Goal: Task Accomplishment & Management: Complete application form

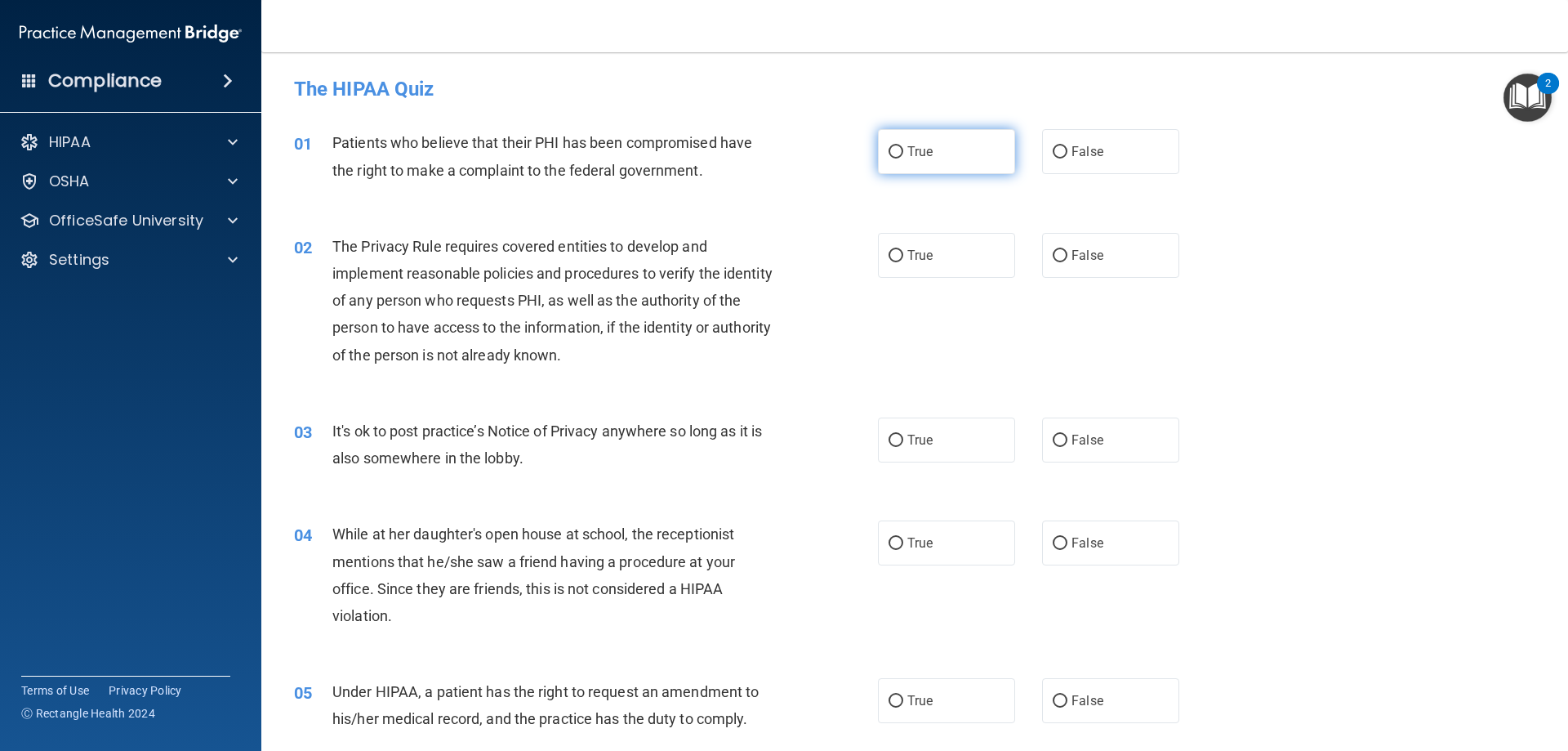
click at [888, 153] on input "True" at bounding box center [896, 152] width 15 height 12
radio input "true"
click at [912, 263] on label "True" at bounding box center [946, 255] width 137 height 45
click at [903, 262] on input "True" at bounding box center [896, 256] width 15 height 12
radio input "true"
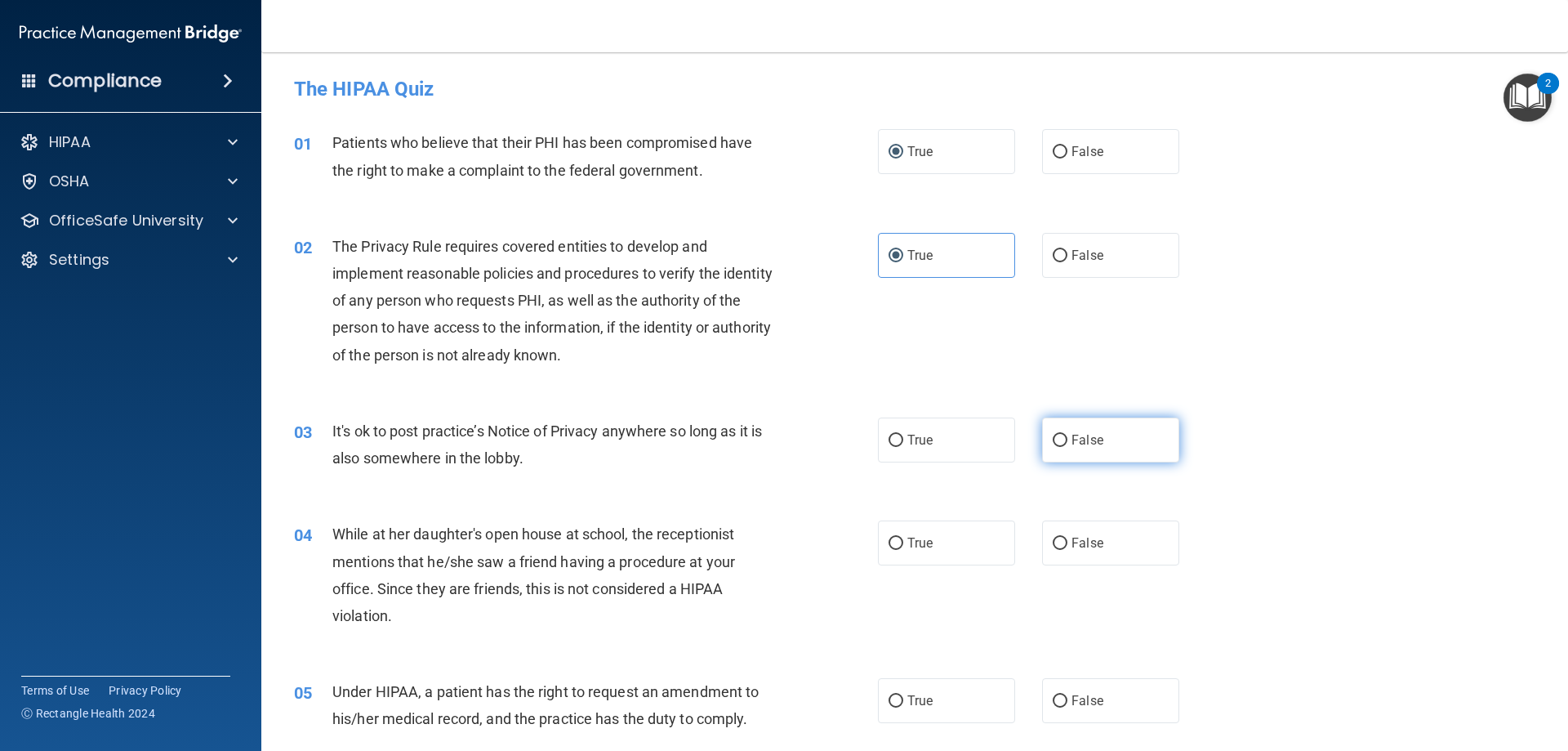
click at [1080, 441] on span "False" at bounding box center [1087, 440] width 32 height 16
click at [1067, 441] on input "False" at bounding box center [1060, 440] width 15 height 12
radio input "true"
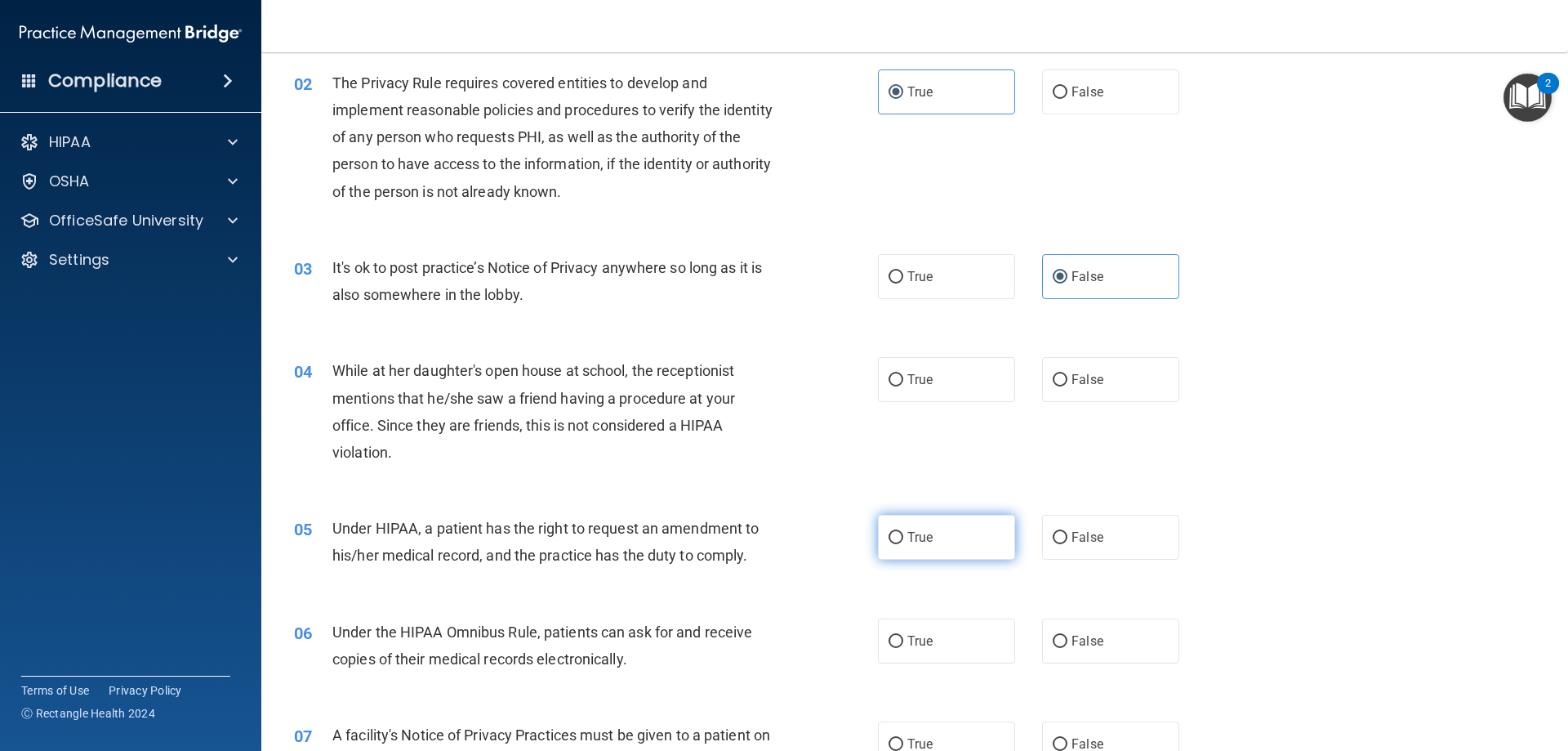
scroll to position [245, 0]
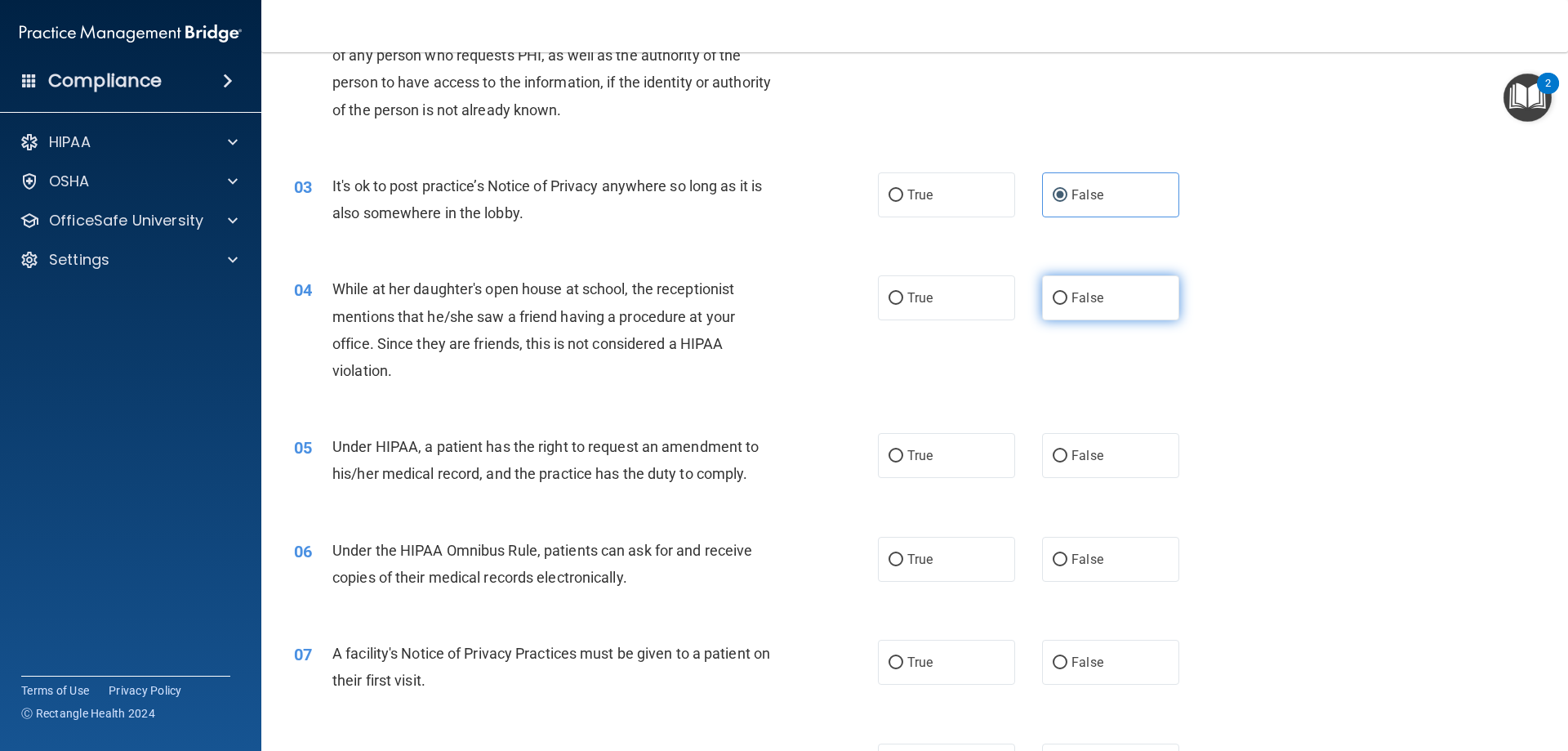
click at [1109, 287] on label "False" at bounding box center [1110, 298] width 137 height 45
click at [1067, 292] on input "False" at bounding box center [1060, 298] width 15 height 12
radio input "true"
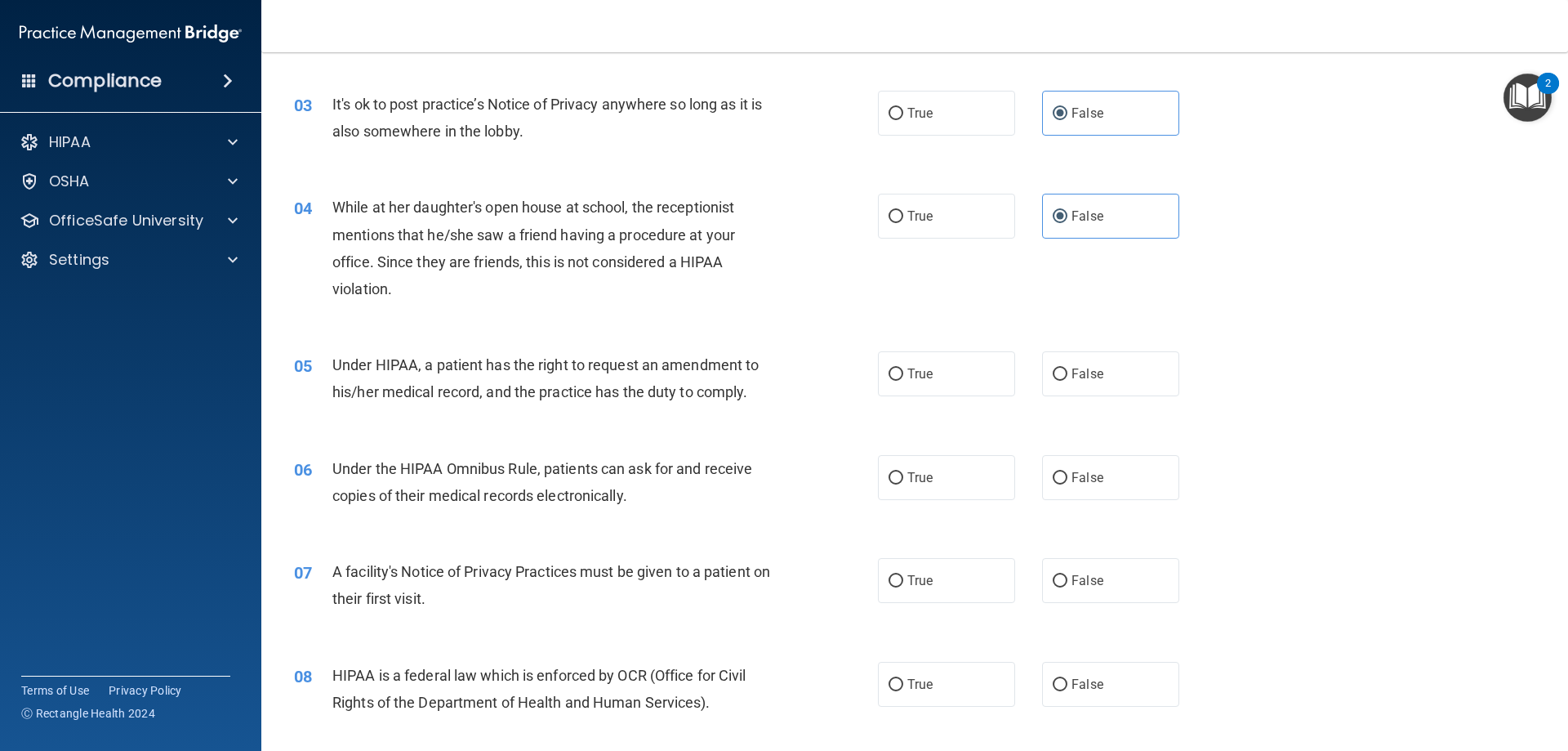
scroll to position [408, 0]
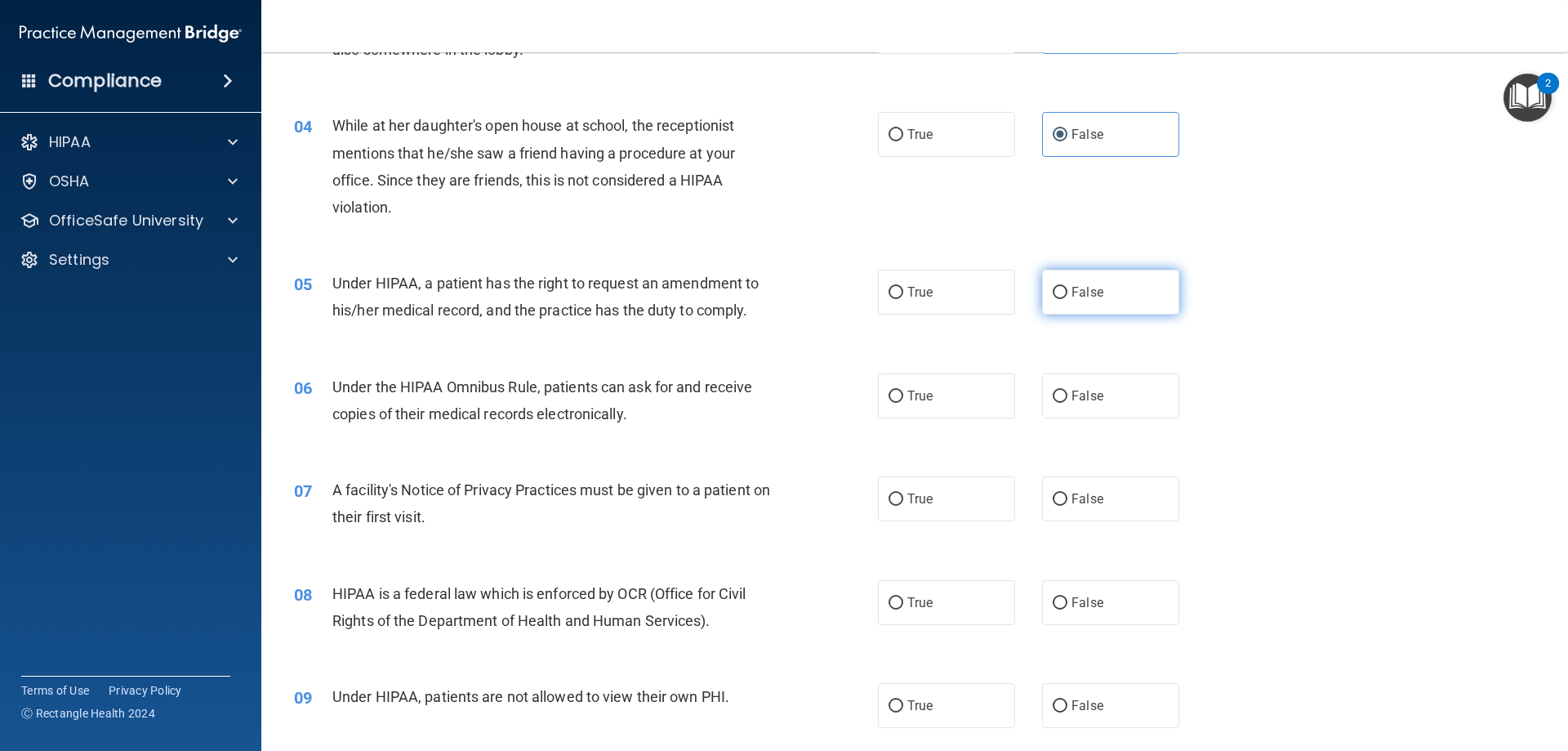
click at [1057, 290] on input "False" at bounding box center [1060, 292] width 15 height 12
radio input "true"
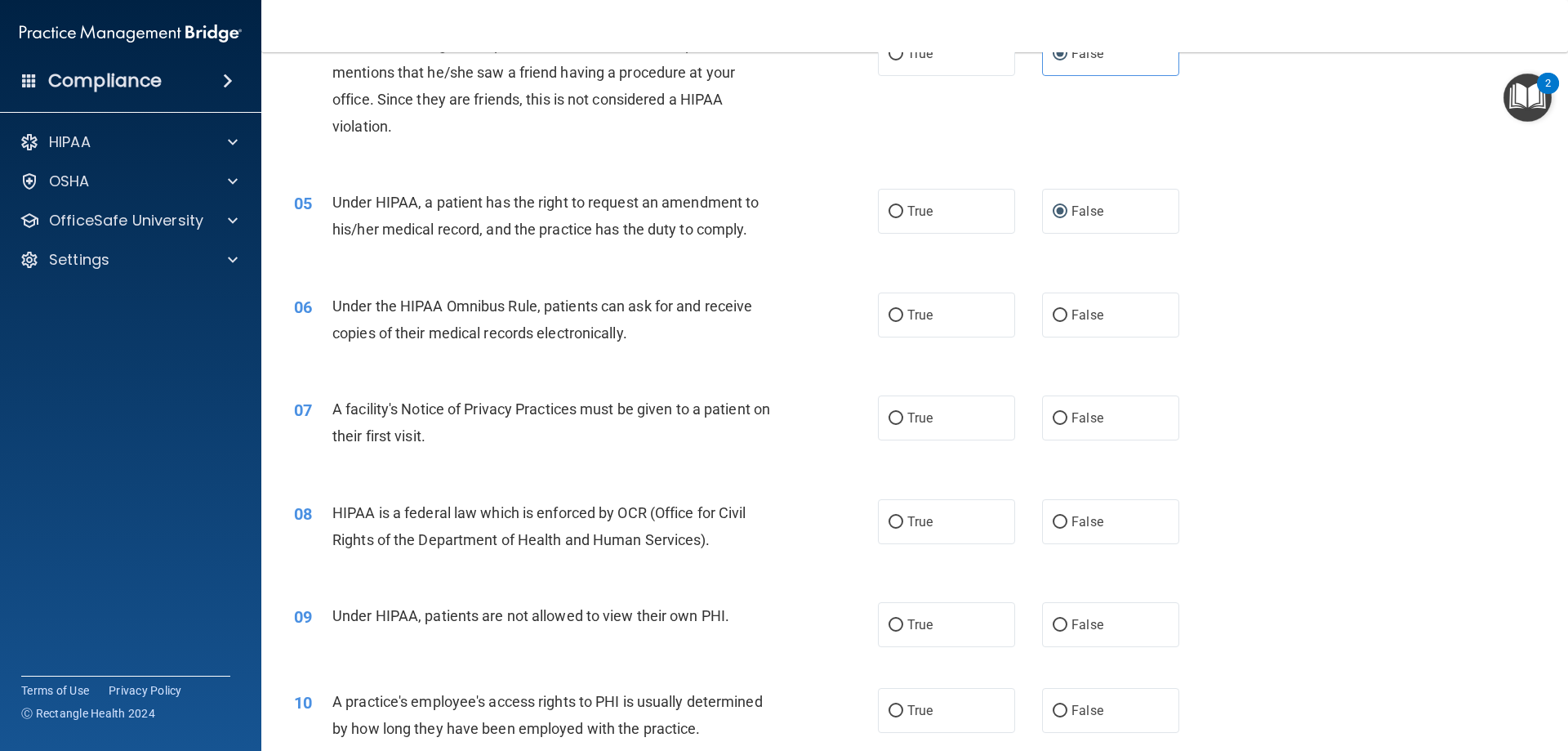
scroll to position [490, 0]
click at [940, 314] on label "True" at bounding box center [946, 314] width 137 height 45
click at [903, 314] on input "True" at bounding box center [896, 315] width 15 height 12
radio input "true"
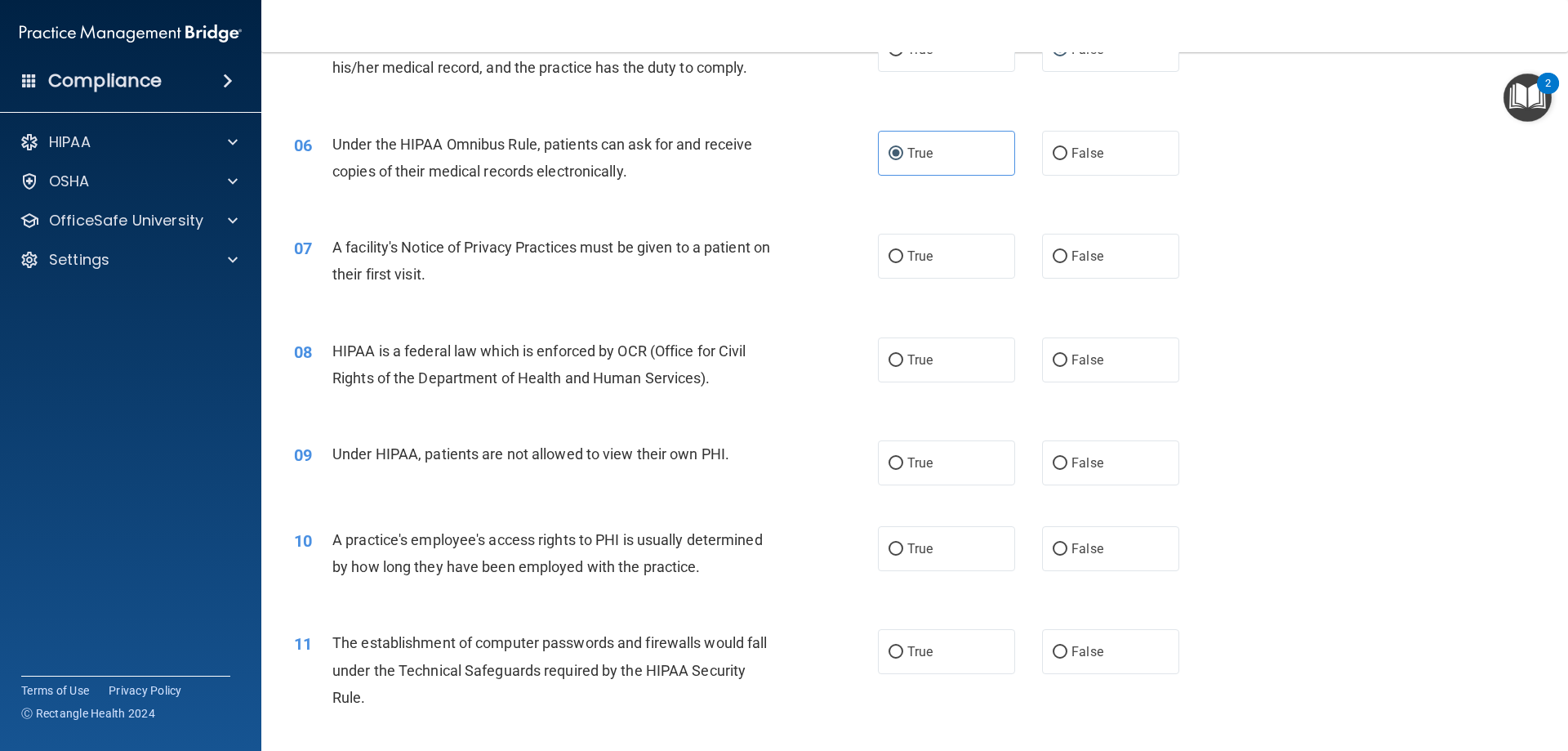
scroll to position [654, 0]
click at [945, 266] on label "True" at bounding box center [946, 253] width 137 height 45
click at [903, 261] on input "True" at bounding box center [896, 254] width 15 height 12
radio input "true"
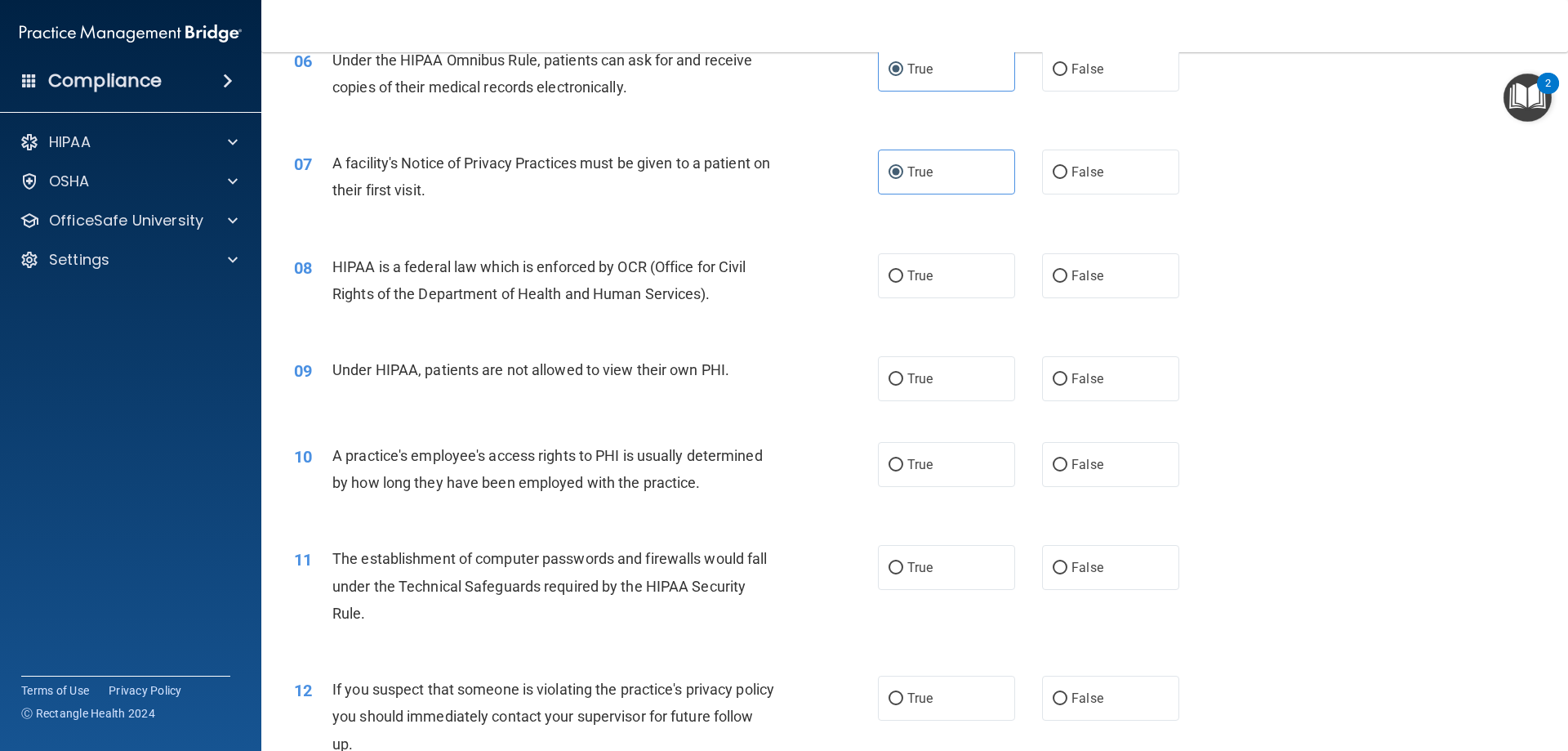
scroll to position [816, 0]
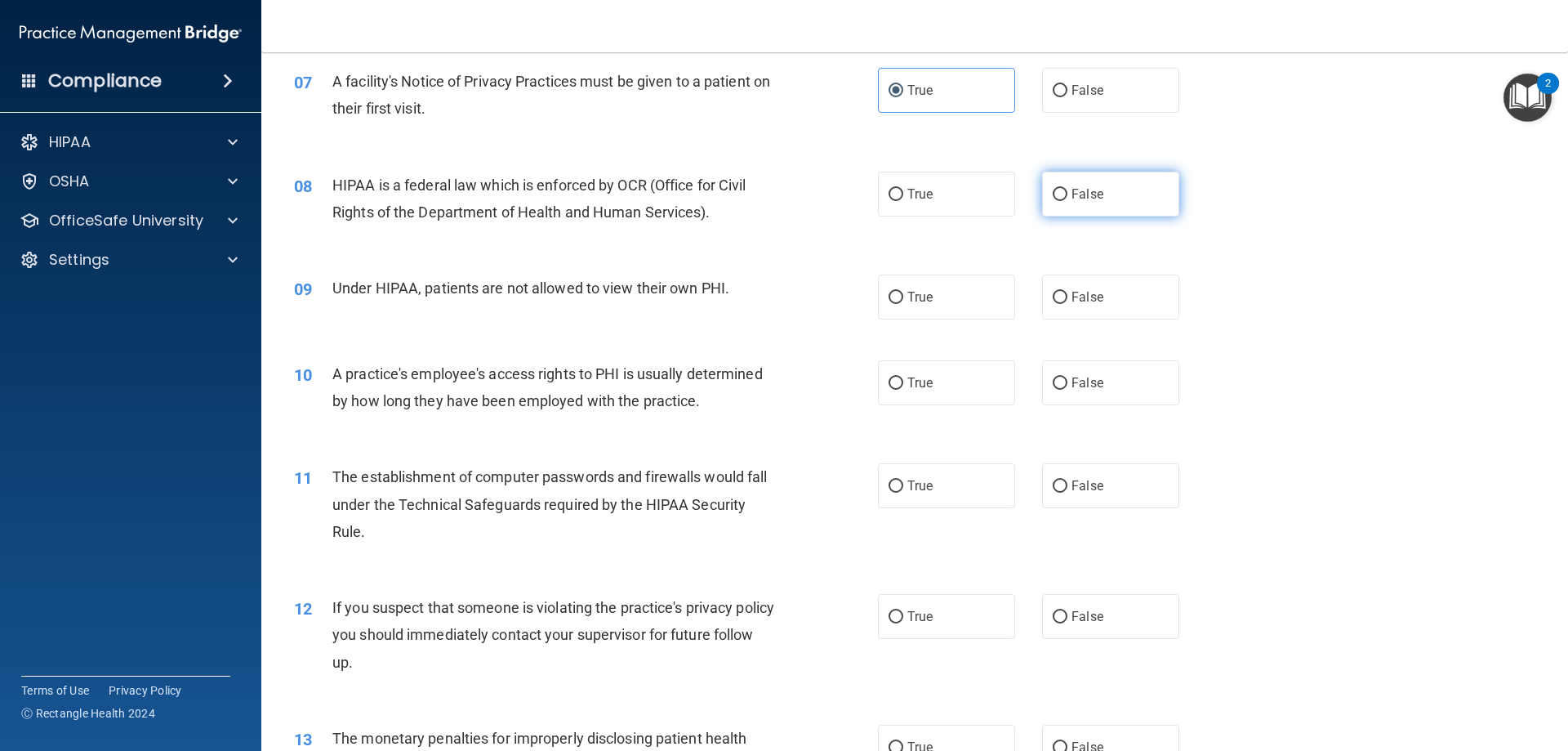
click at [1082, 196] on span "False" at bounding box center [1087, 193] width 32 height 16
click at [1067, 196] on input "False" at bounding box center [1060, 194] width 15 height 12
radio input "true"
click at [1071, 299] on span "False" at bounding box center [1087, 297] width 32 height 16
click at [1067, 299] on input "False" at bounding box center [1060, 297] width 15 height 12
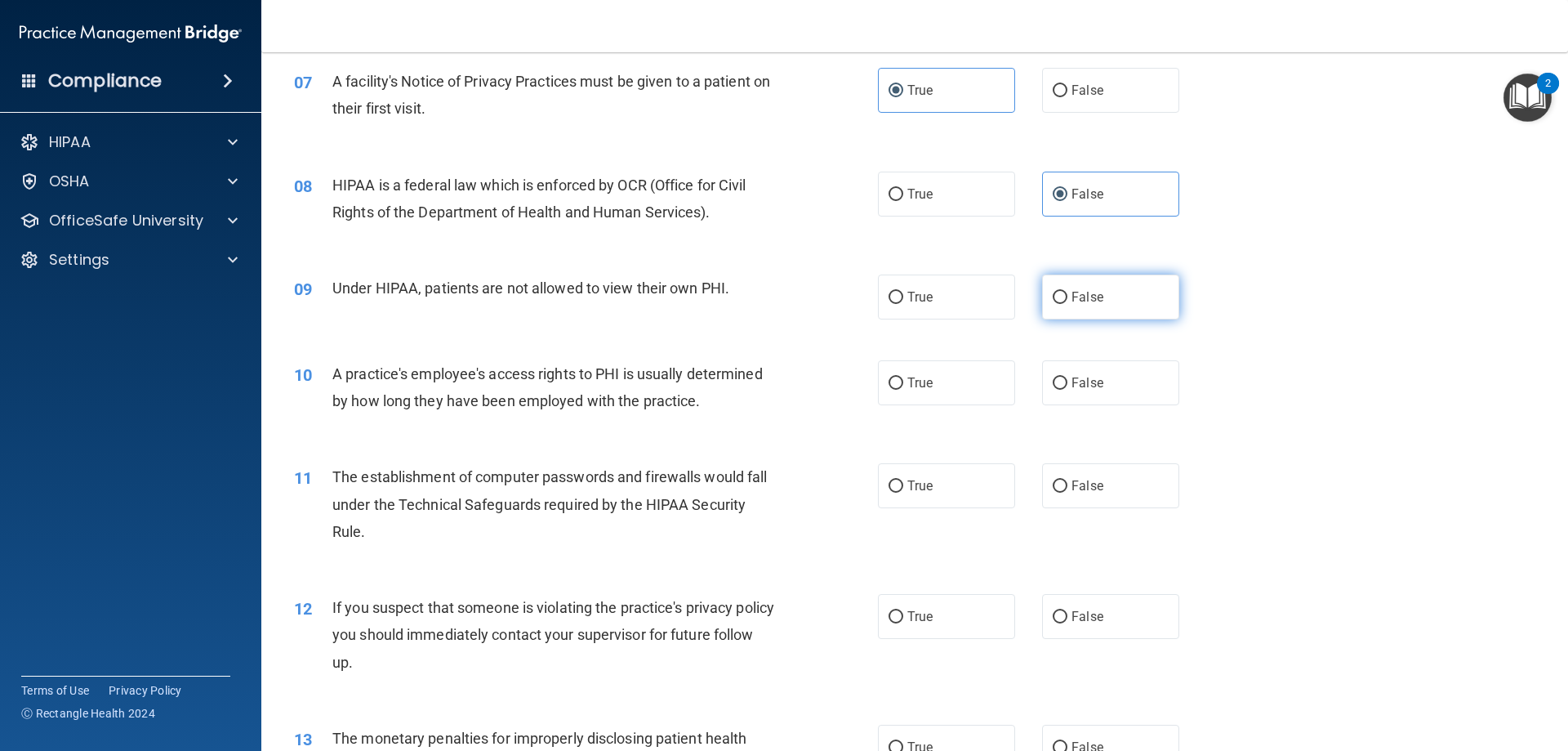
radio input "true"
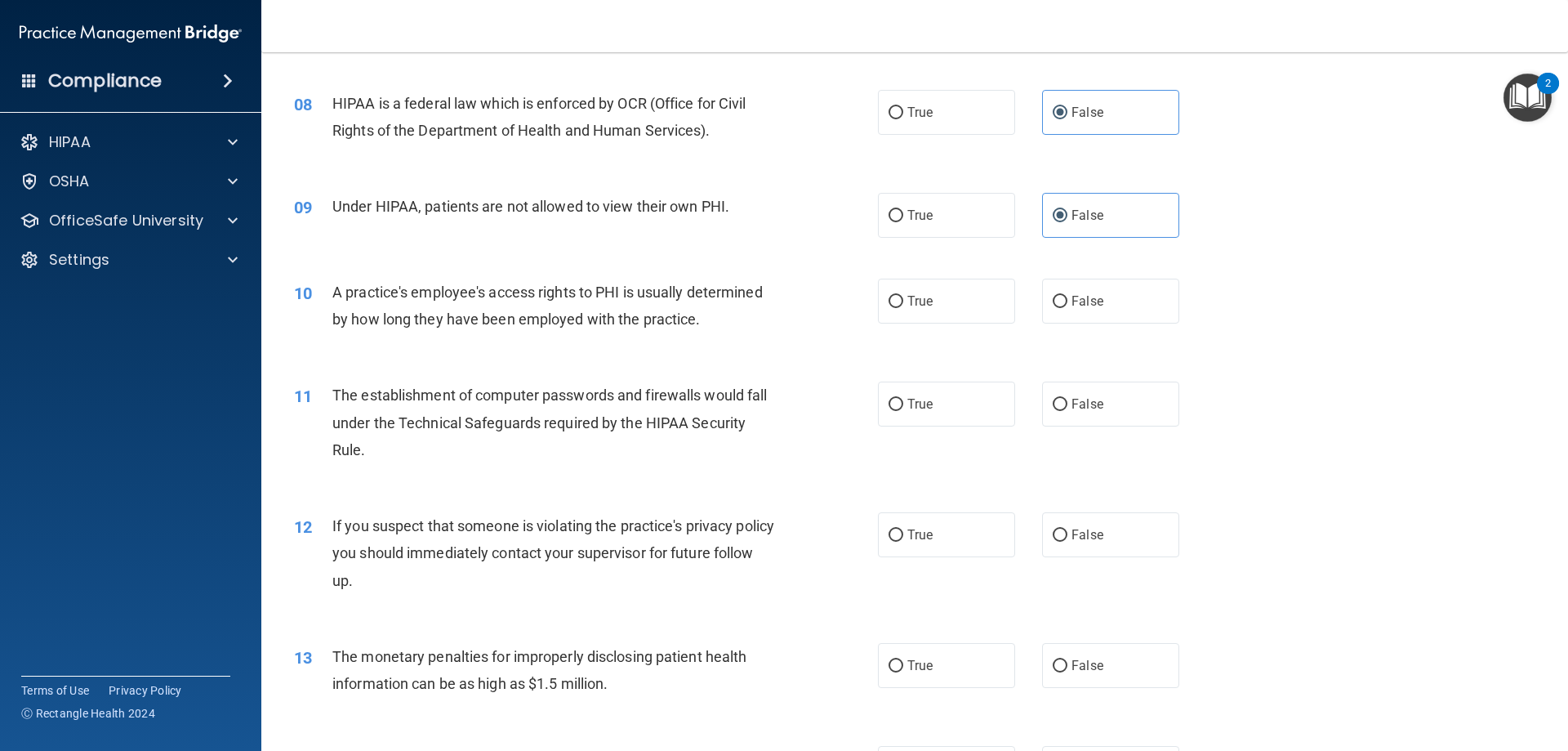
scroll to position [980, 0]
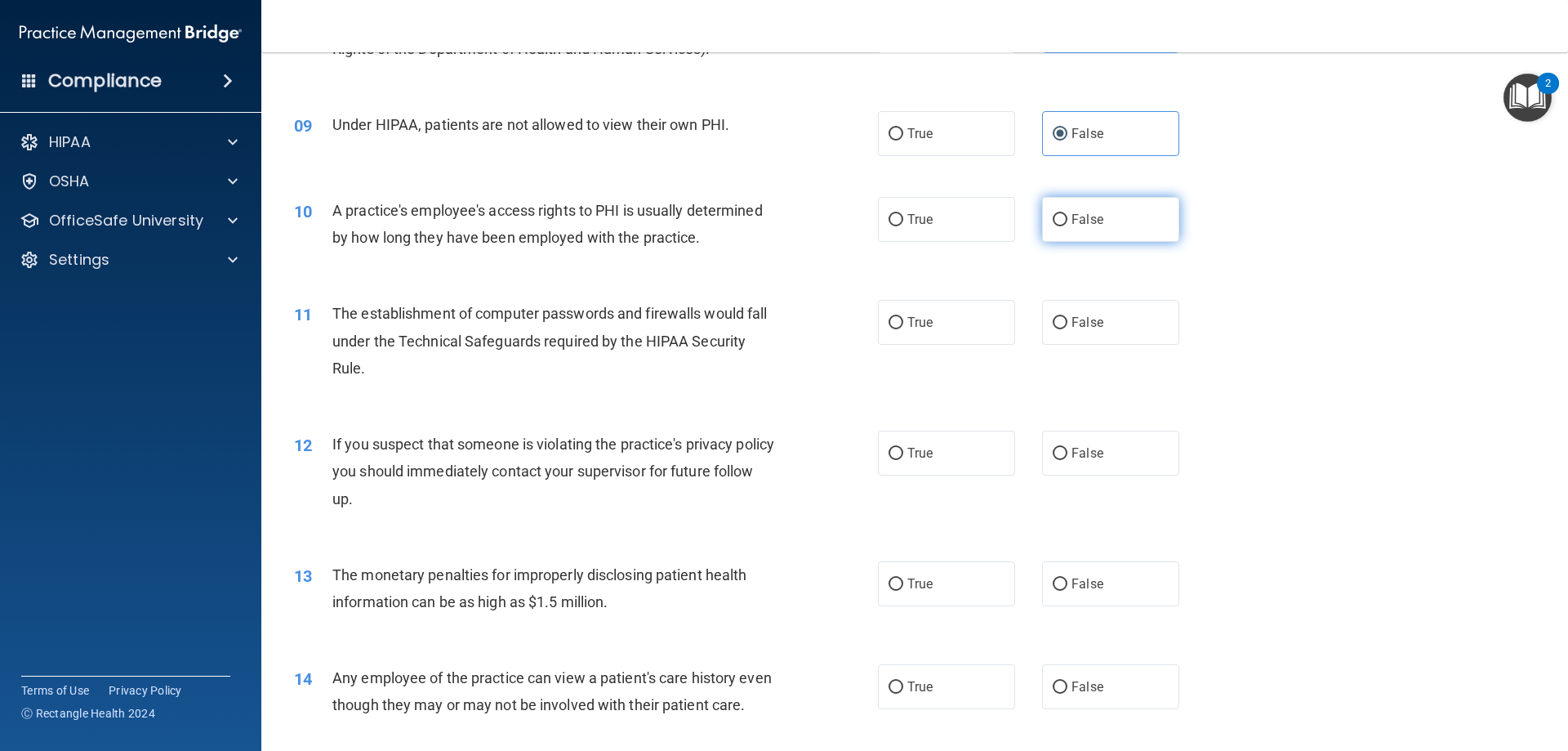
click at [1074, 224] on span "False" at bounding box center [1087, 219] width 32 height 16
click at [1067, 224] on input "False" at bounding box center [1060, 220] width 15 height 12
radio input "true"
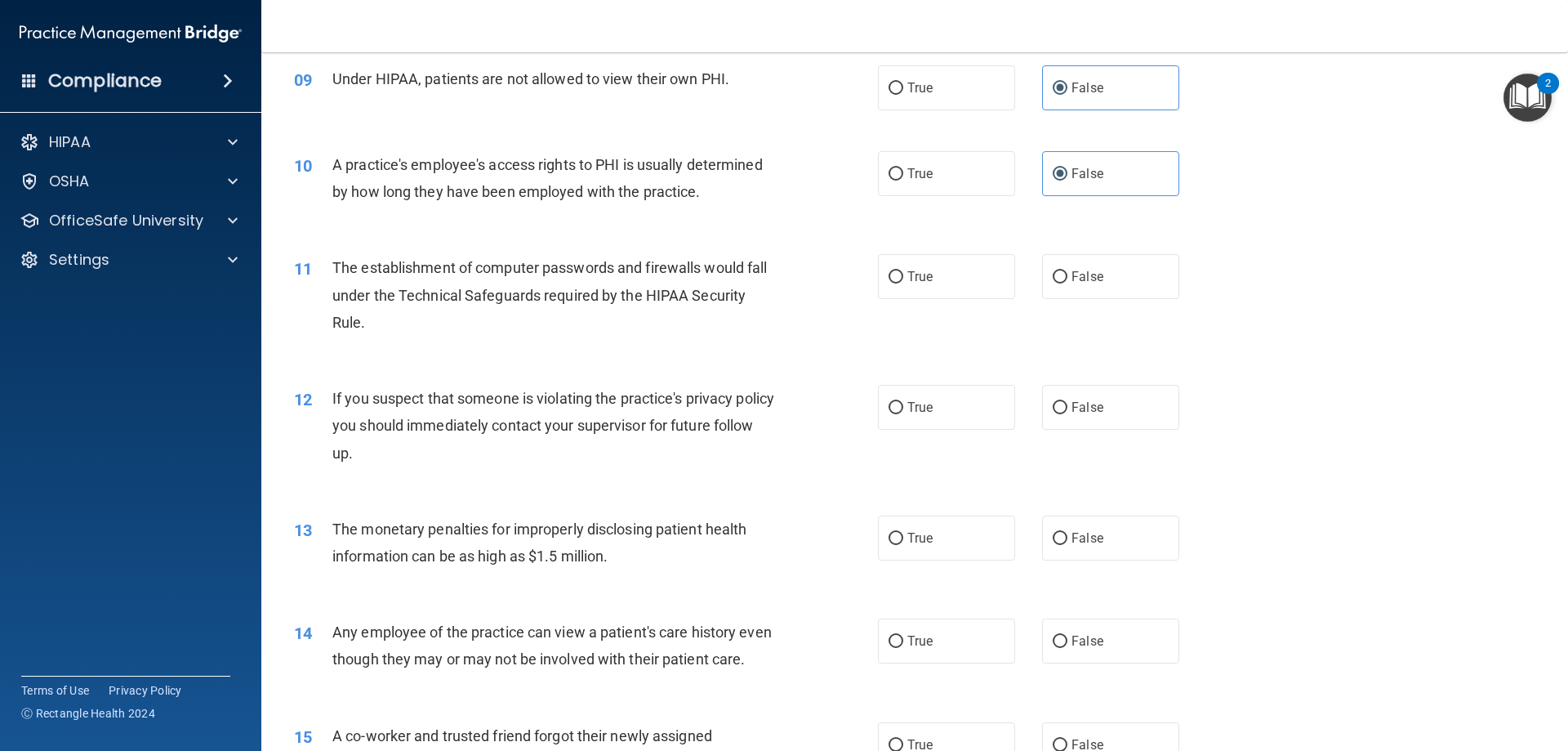
scroll to position [1062, 0]
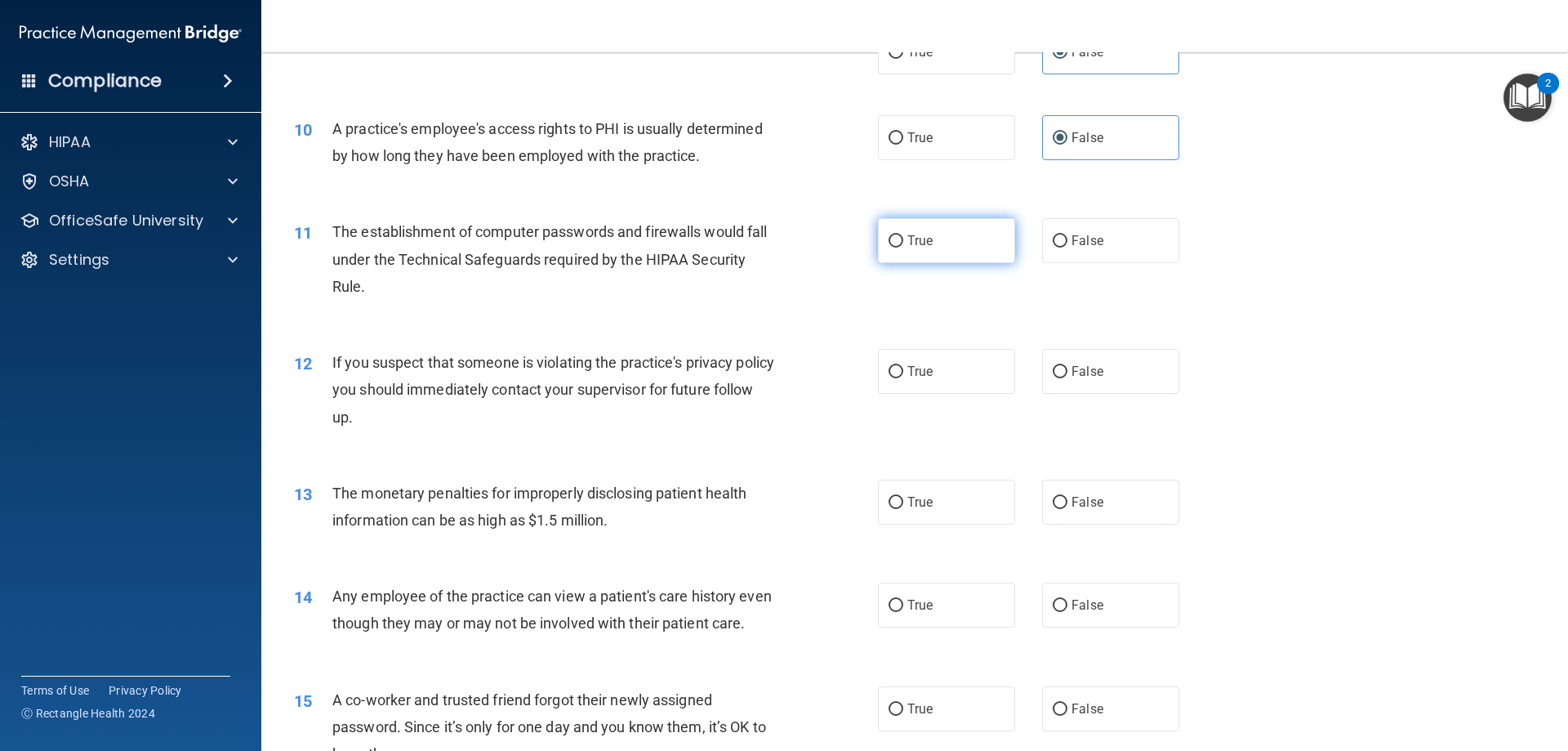
click at [980, 244] on label "True" at bounding box center [946, 240] width 137 height 45
click at [903, 244] on input "True" at bounding box center [896, 241] width 15 height 12
radio input "true"
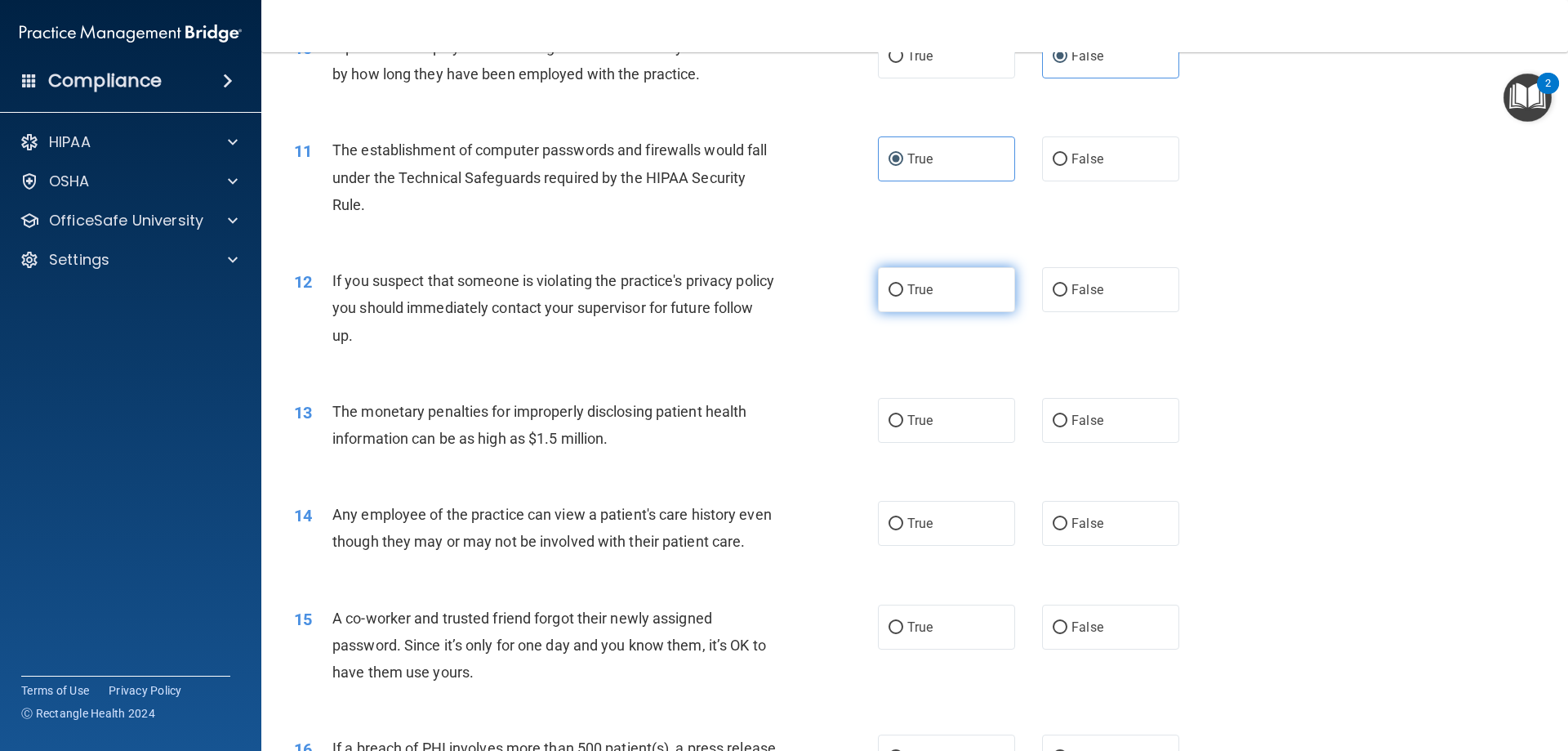
click at [895, 292] on input "True" at bounding box center [896, 290] width 15 height 12
radio input "true"
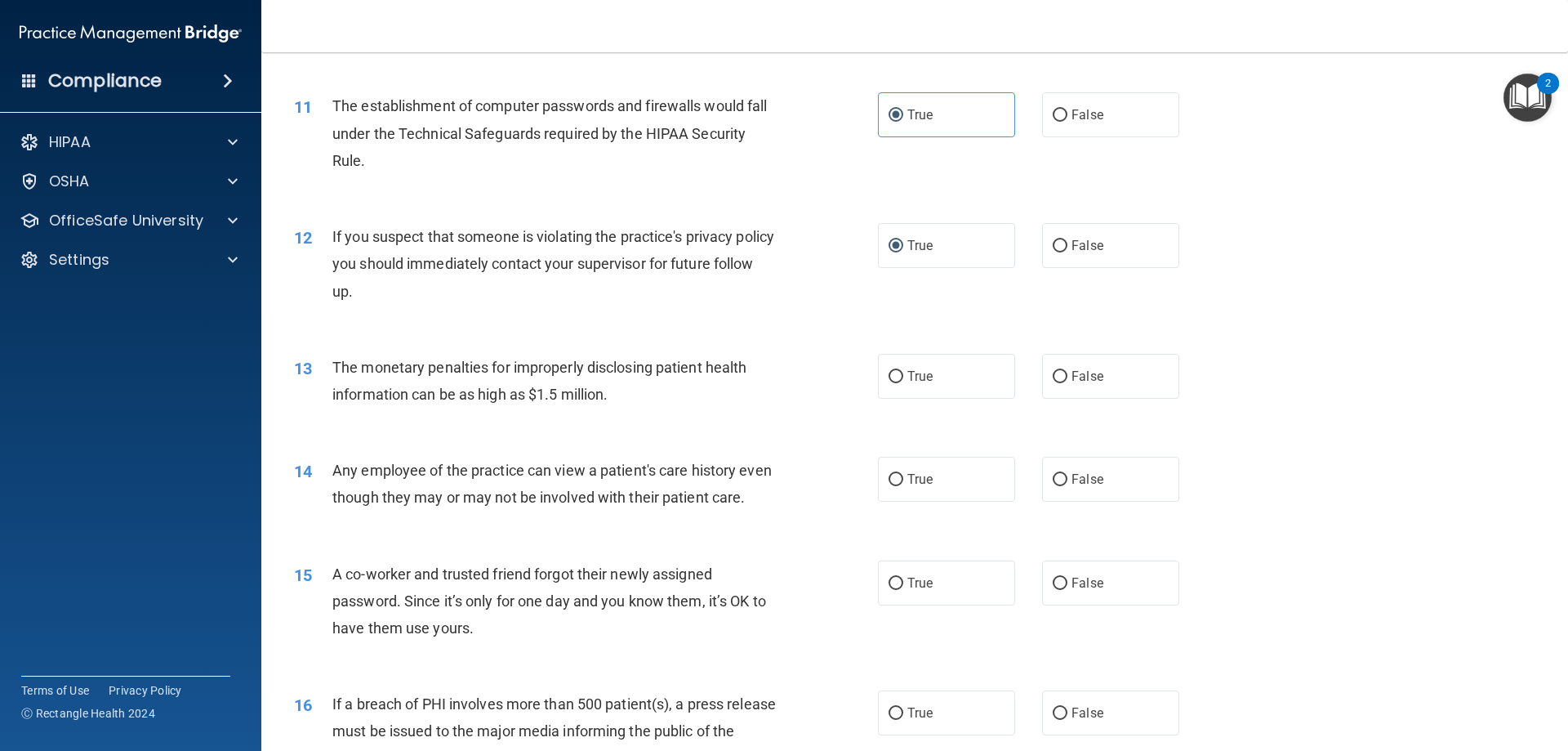
scroll to position [1226, 0]
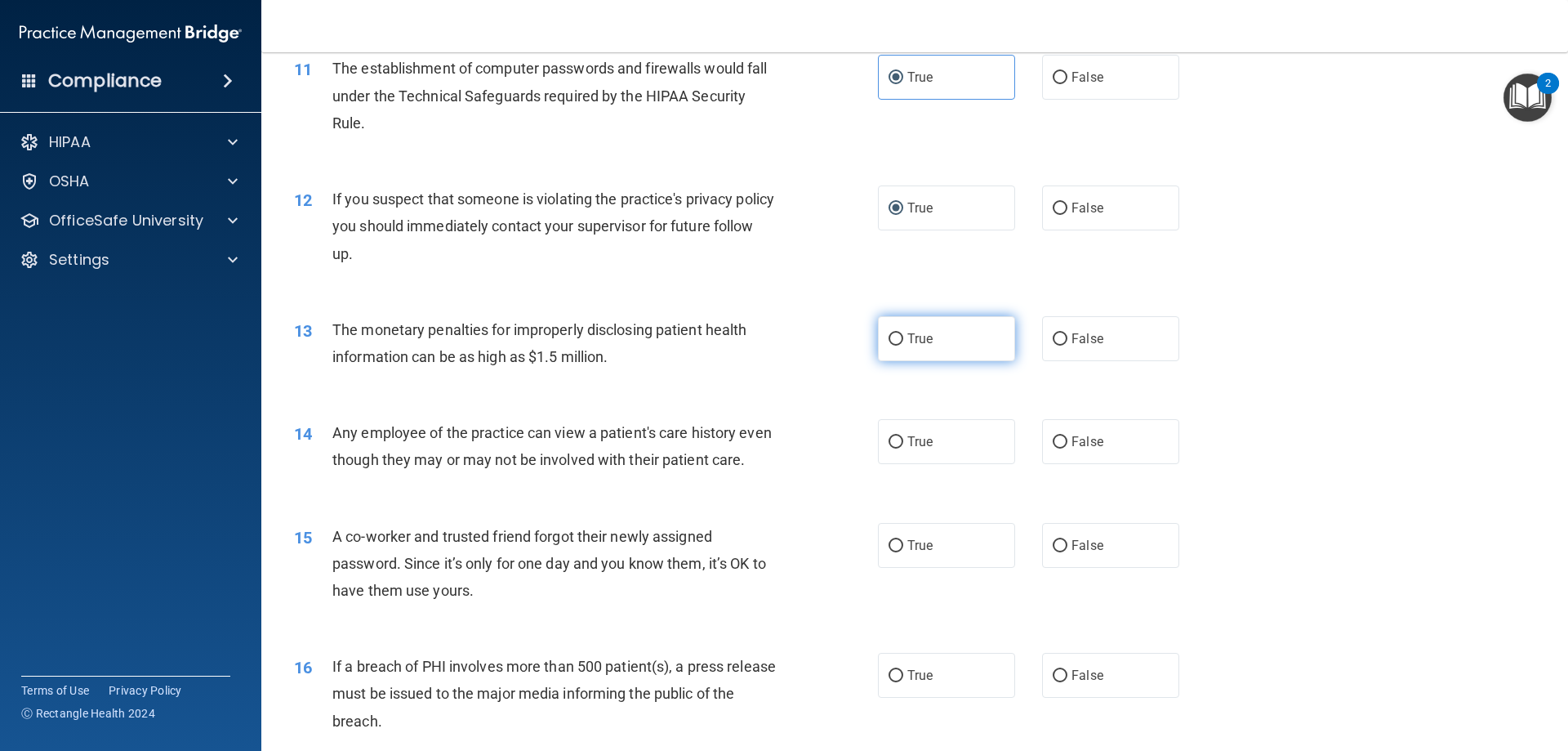
click at [954, 348] on label "True" at bounding box center [946, 338] width 137 height 45
click at [903, 346] on input "True" at bounding box center [896, 339] width 15 height 12
radio input "true"
click at [1101, 448] on label "False" at bounding box center [1110, 442] width 137 height 45
click at [1067, 448] on input "False" at bounding box center [1060, 442] width 15 height 12
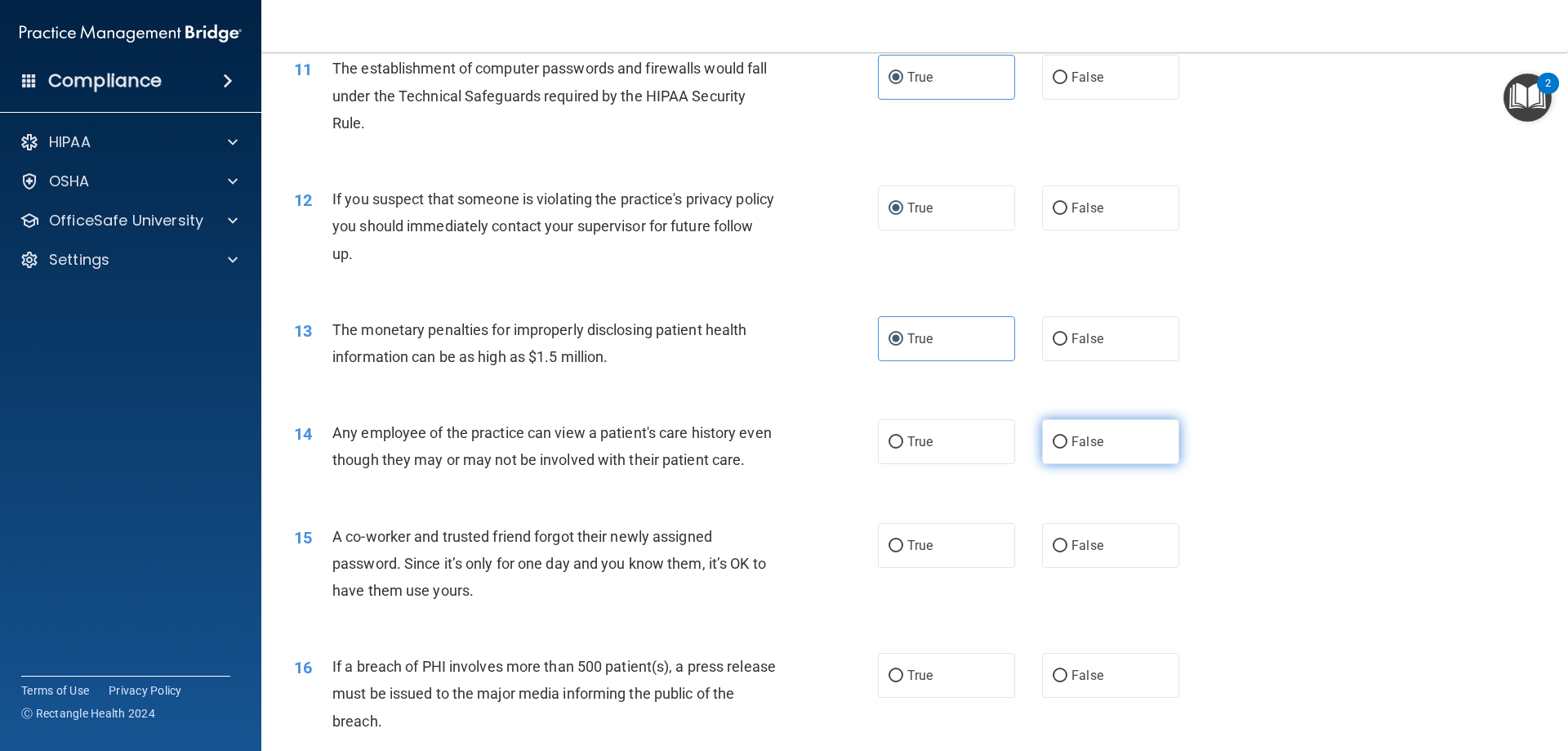
radio input "true"
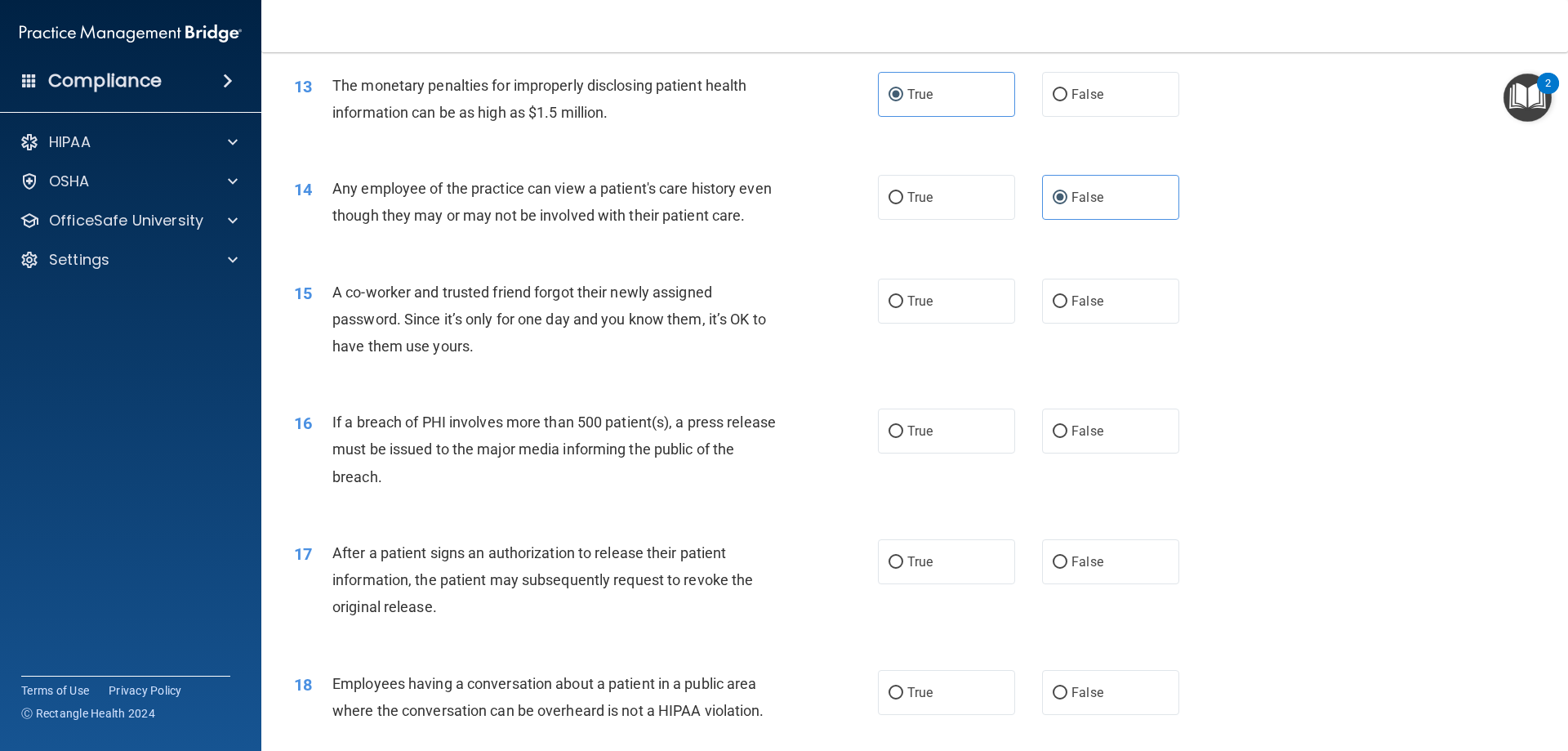
scroll to position [1470, 0]
click at [1090, 322] on label "False" at bounding box center [1110, 300] width 137 height 45
click at [1067, 307] on input "False" at bounding box center [1060, 301] width 15 height 12
radio input "true"
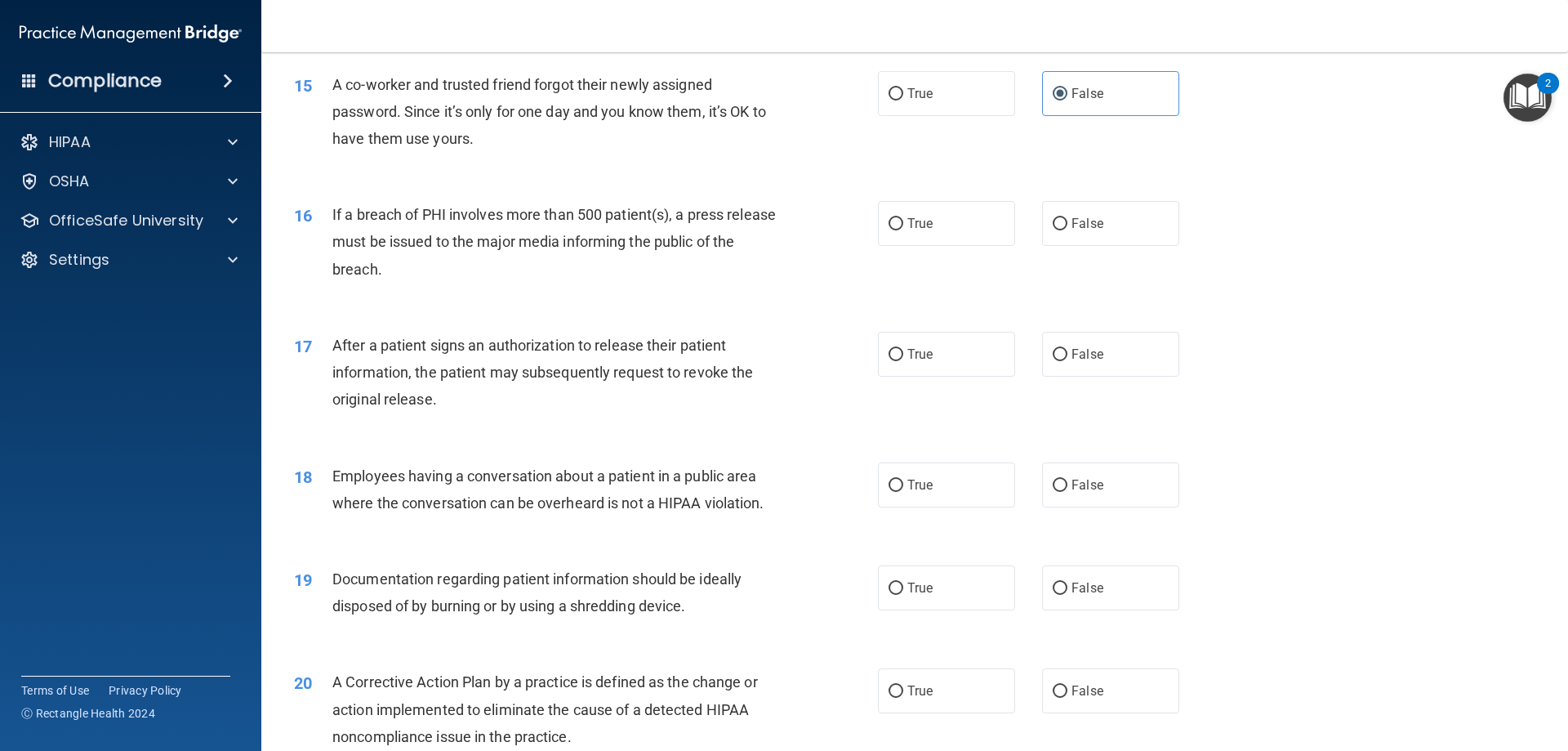
scroll to position [1715, 0]
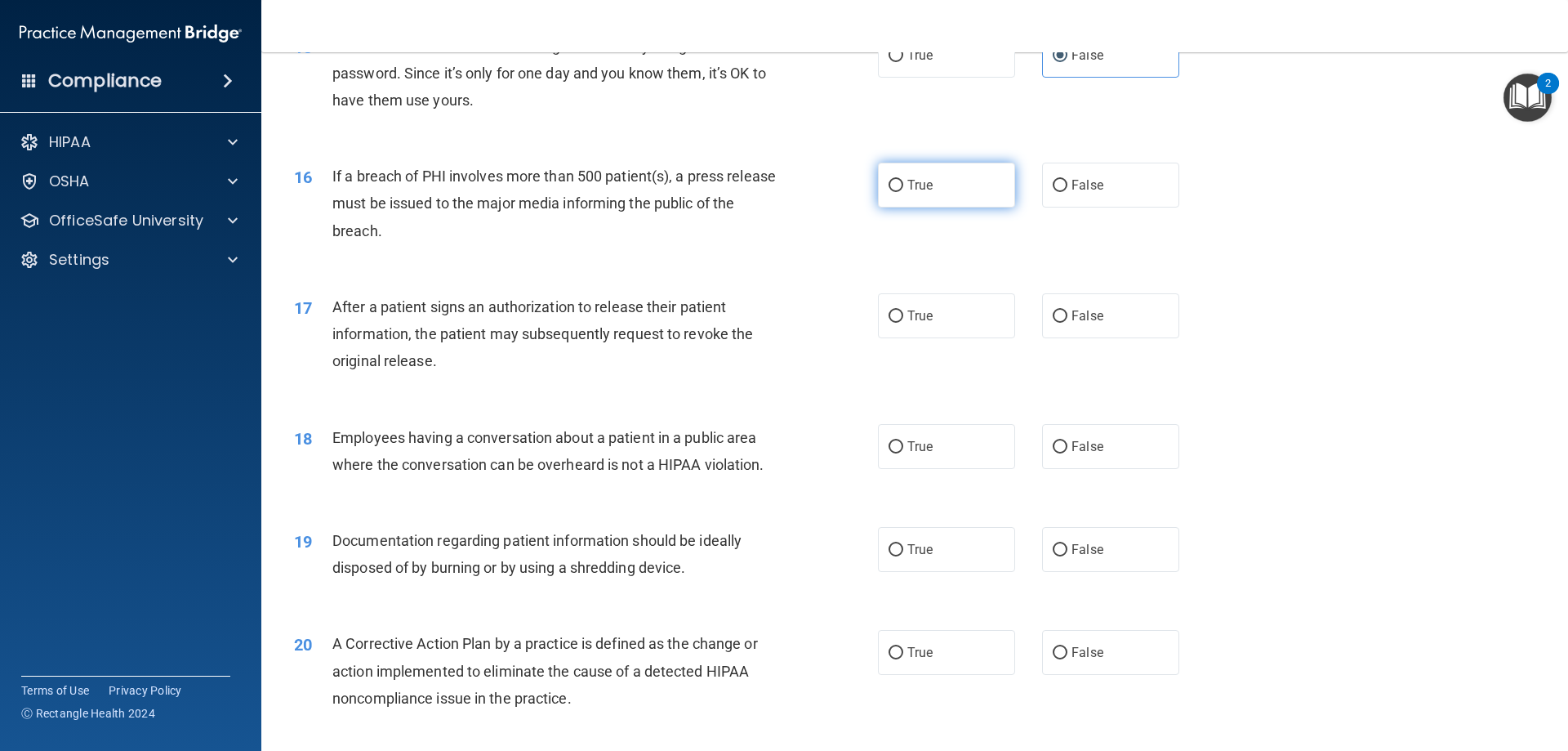
click at [901, 207] on label "True" at bounding box center [946, 185] width 137 height 45
click at [901, 192] on input "True" at bounding box center [896, 185] width 15 height 12
radio input "true"
click at [966, 338] on label "True" at bounding box center [946, 316] width 137 height 45
click at [903, 322] on input "True" at bounding box center [896, 316] width 15 height 12
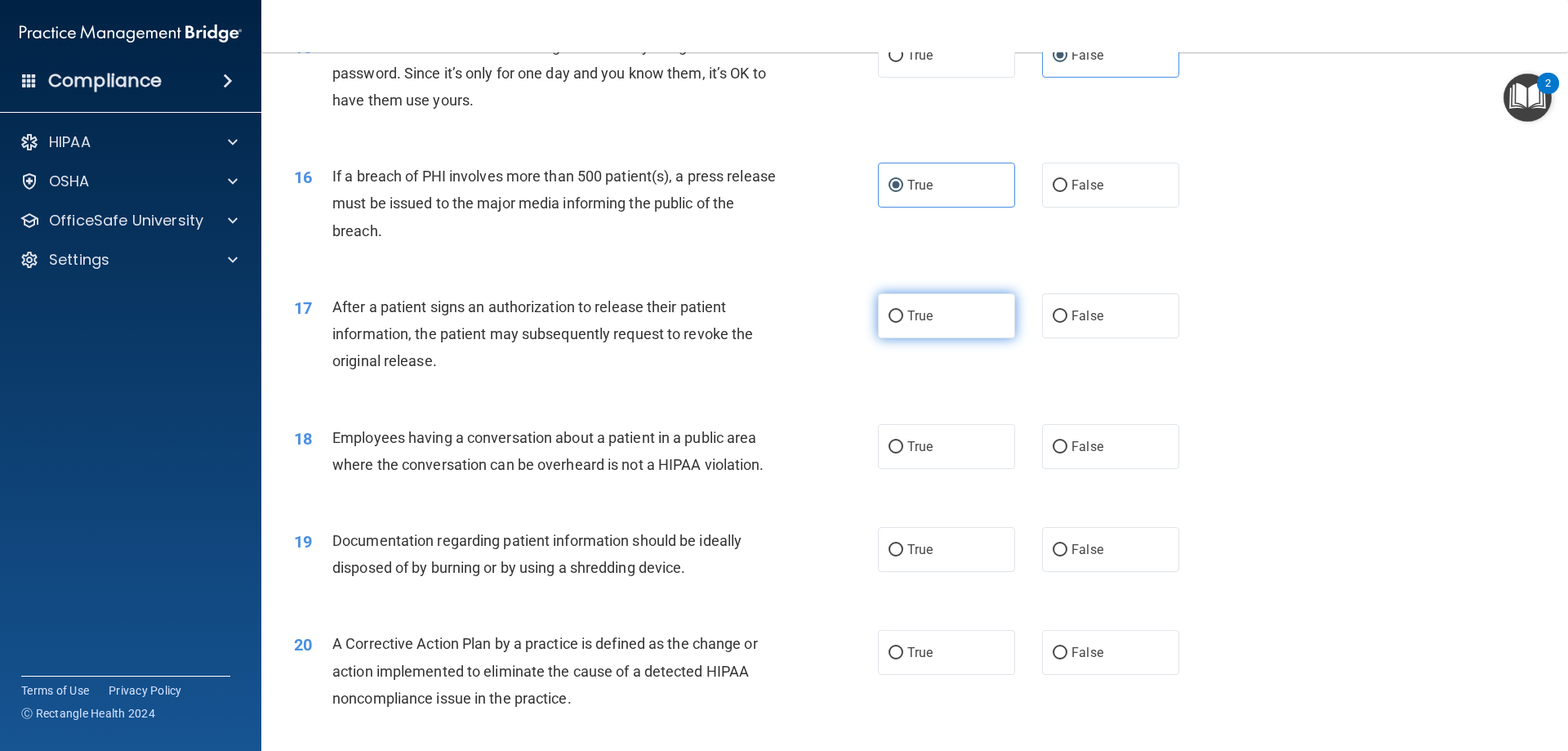
radio input "true"
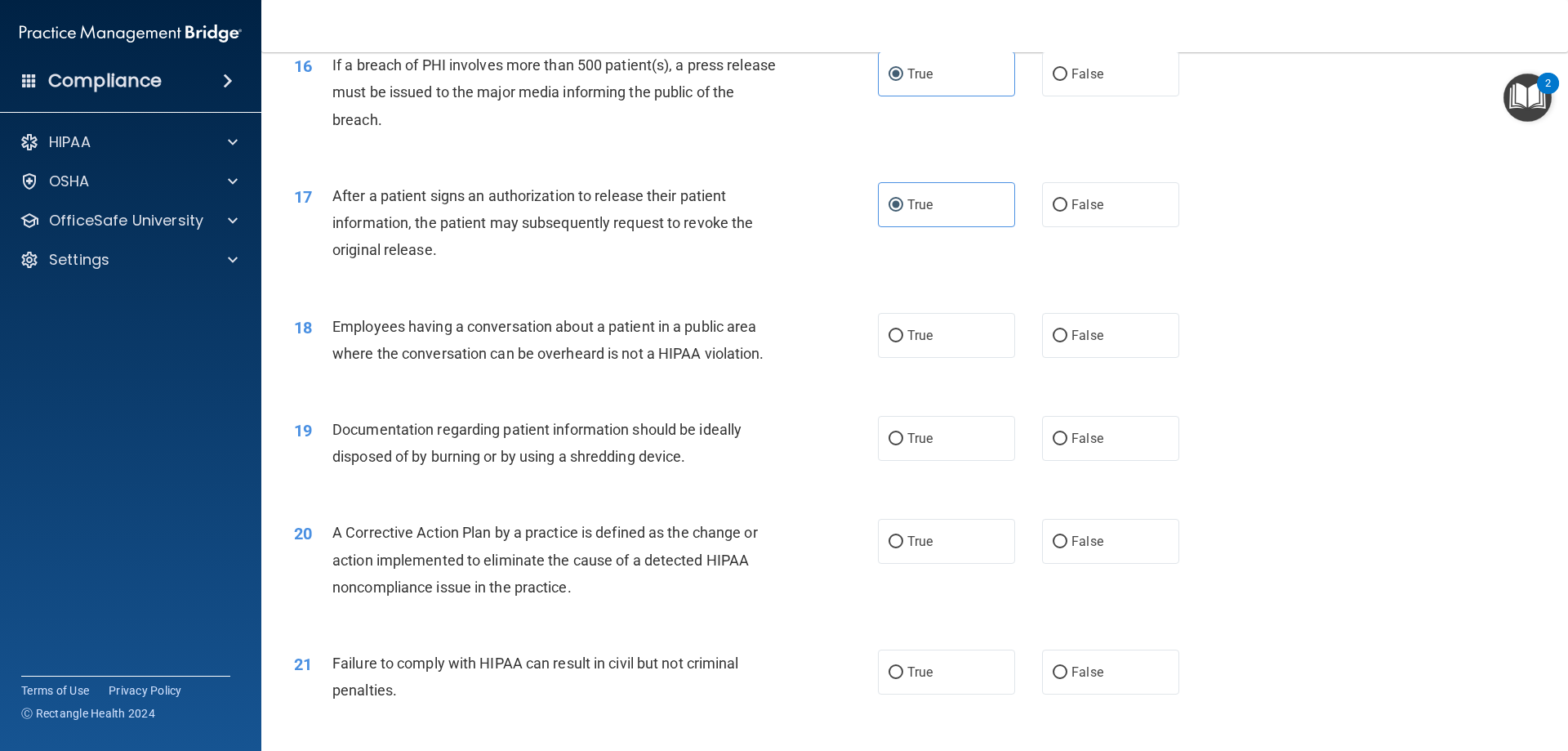
scroll to position [1878, 0]
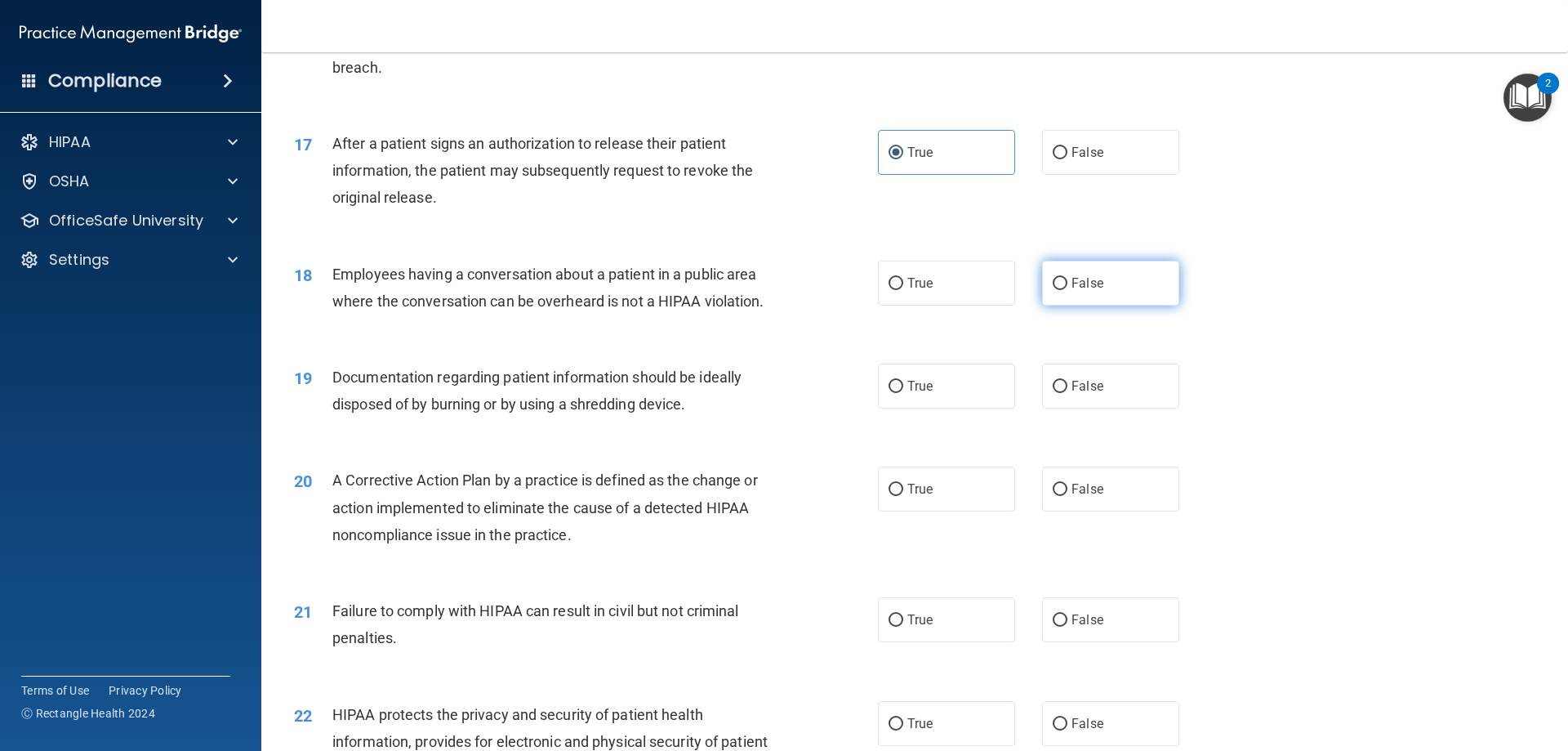
click at [1071, 290] on span "False" at bounding box center [1087, 283] width 32 height 16
click at [1067, 290] on input "False" at bounding box center [1060, 283] width 15 height 12
radio input "true"
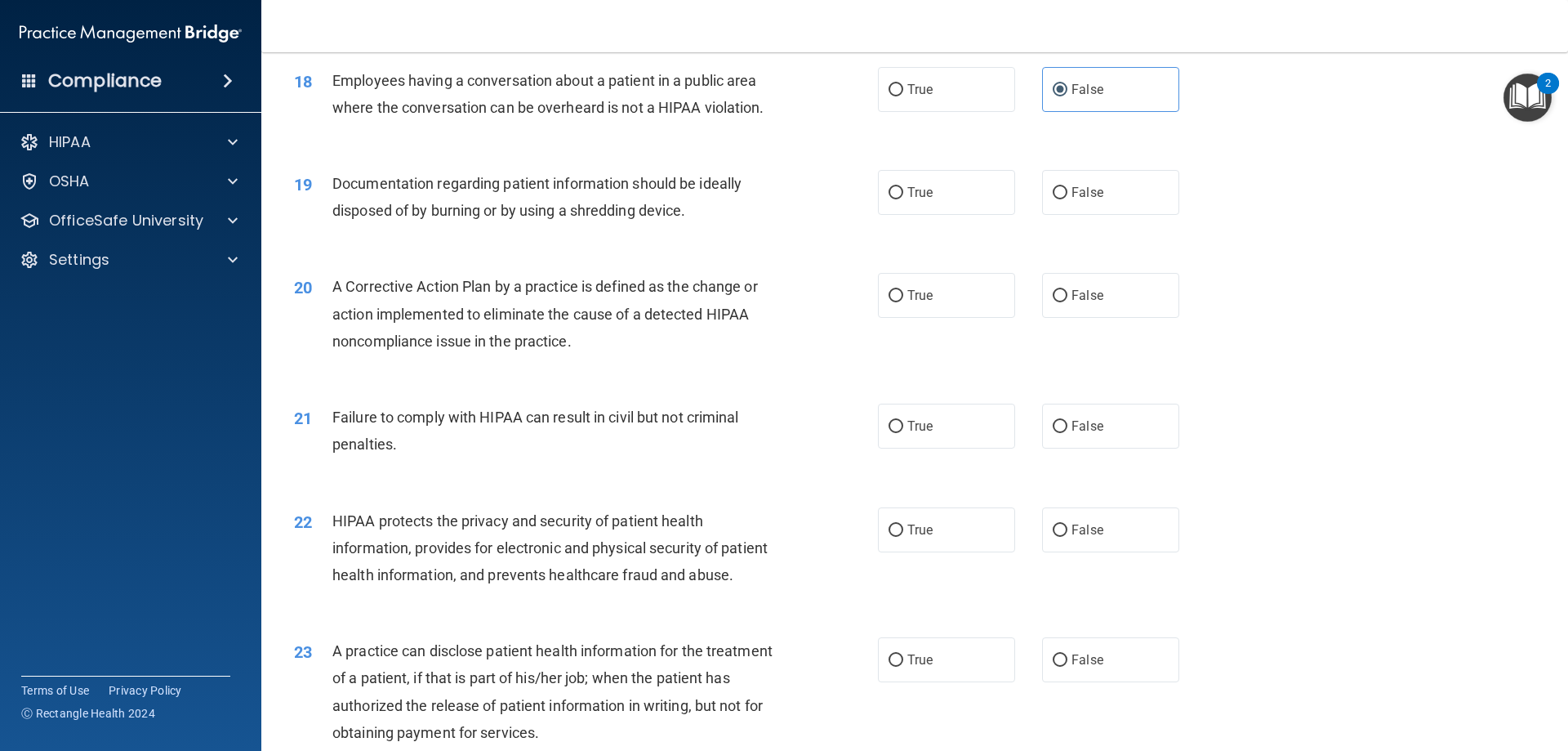
scroll to position [2124, 0]
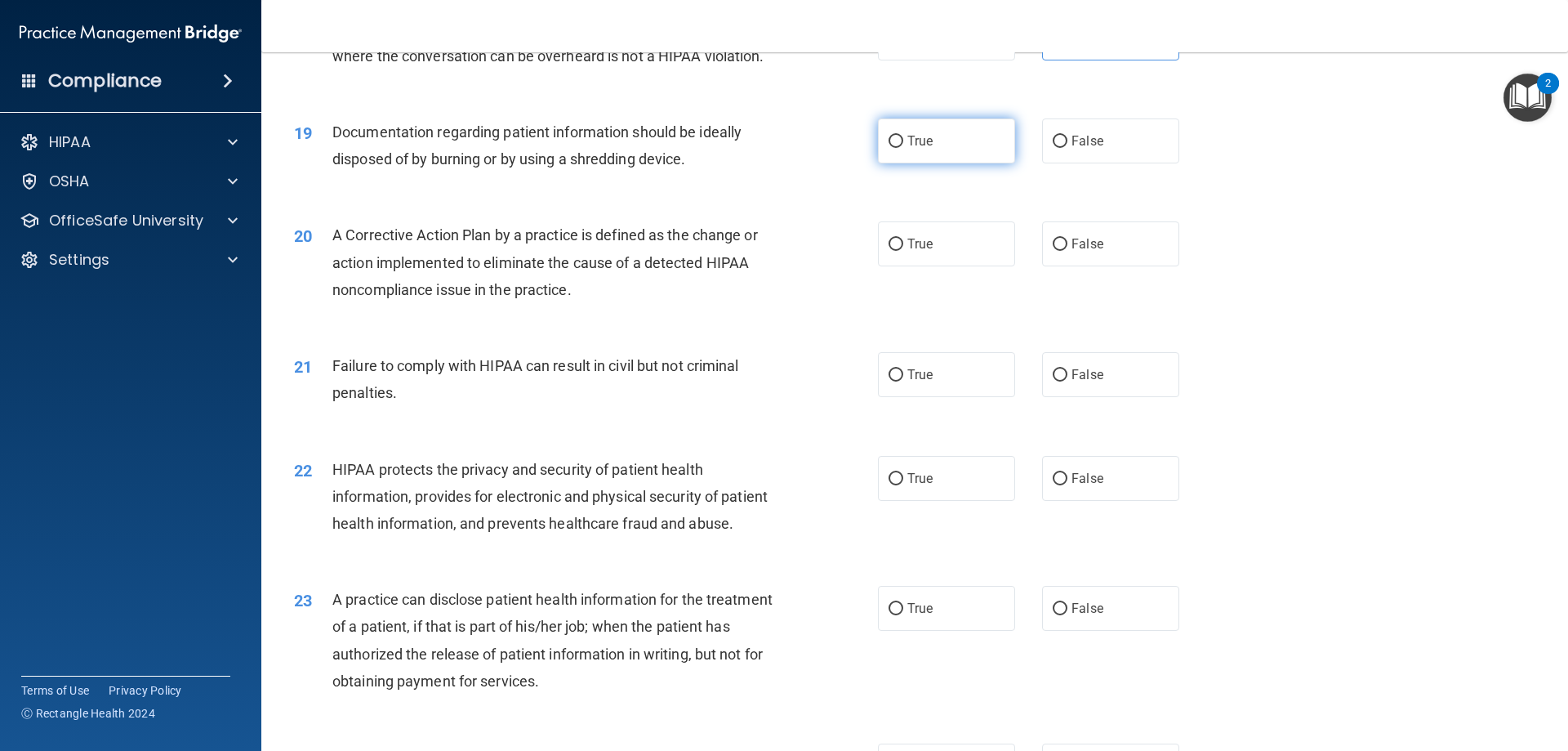
click at [943, 163] on label "True" at bounding box center [946, 141] width 137 height 45
click at [903, 148] on input "True" at bounding box center [896, 141] width 15 height 12
radio input "true"
click at [921, 251] on span "True" at bounding box center [920, 244] width 25 height 16
click at [903, 250] on input "True" at bounding box center [896, 244] width 15 height 12
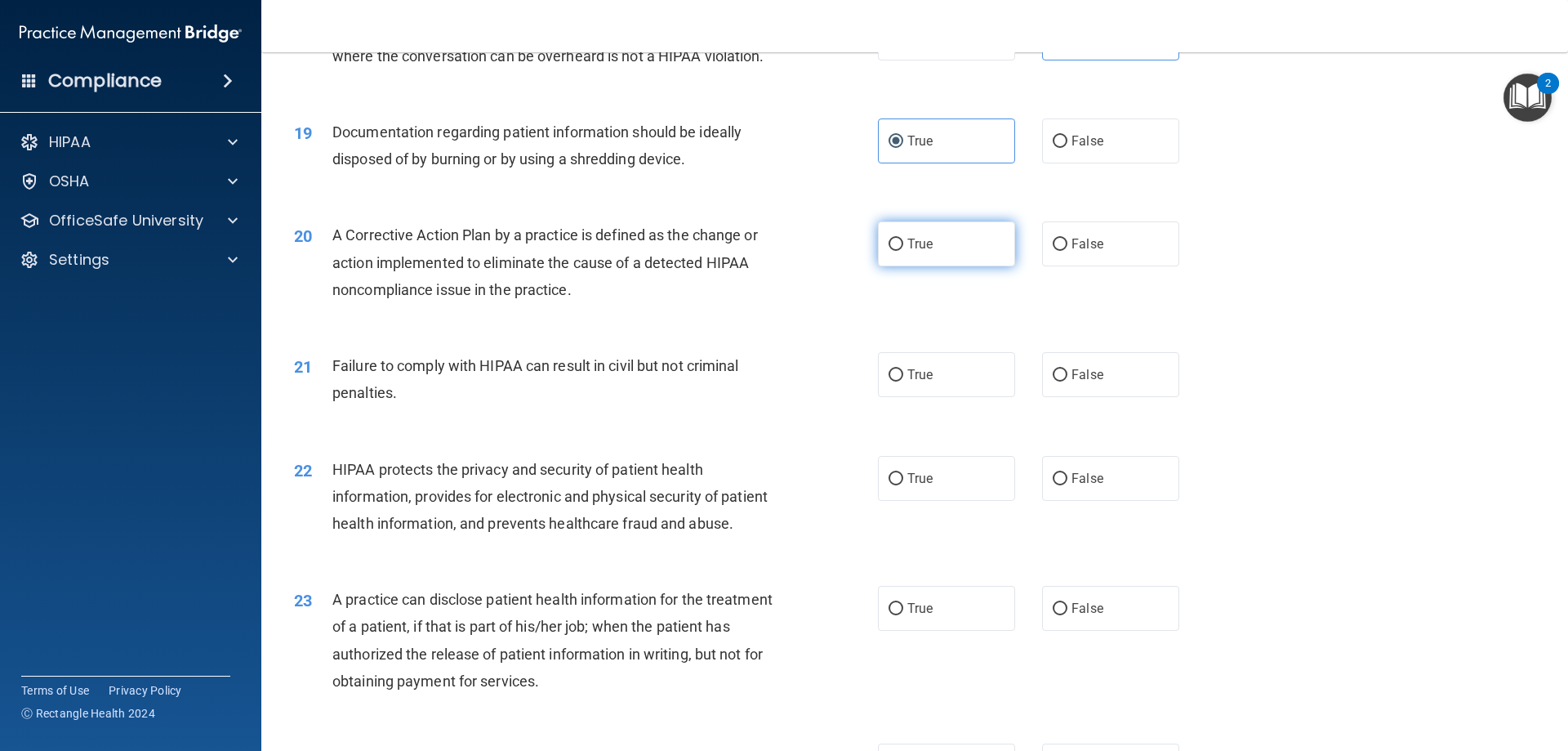
radio input "true"
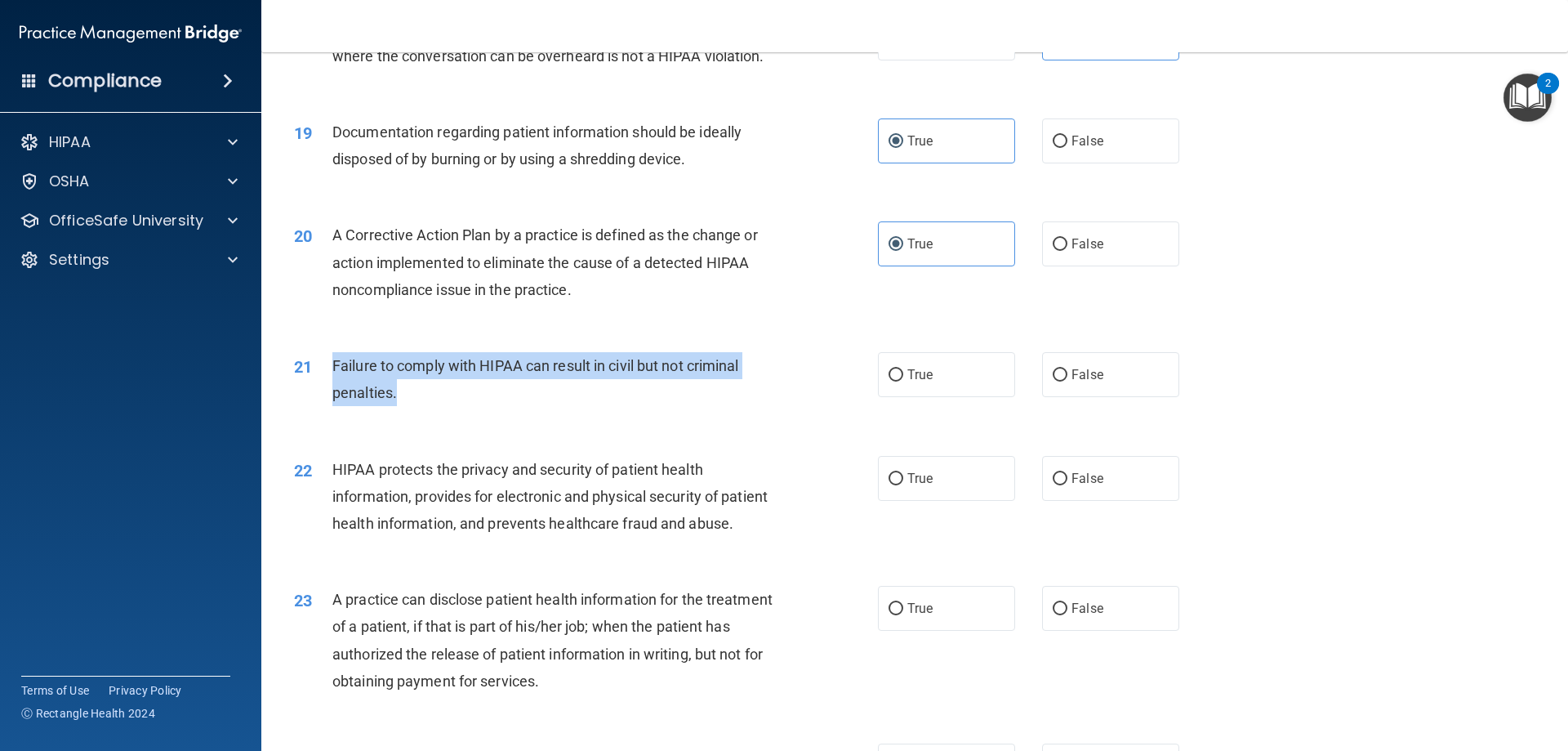
drag, startPoint x: 335, startPoint y: 392, endPoint x: 394, endPoint y: 420, distance: 65.3
click at [394, 401] on span "Failure to comply with HIPAA can result in civil but not criminal penalties." at bounding box center [535, 378] width 406 height 44
copy span "Failure to comply with HIPAA can result in civil but not criminal penalties."
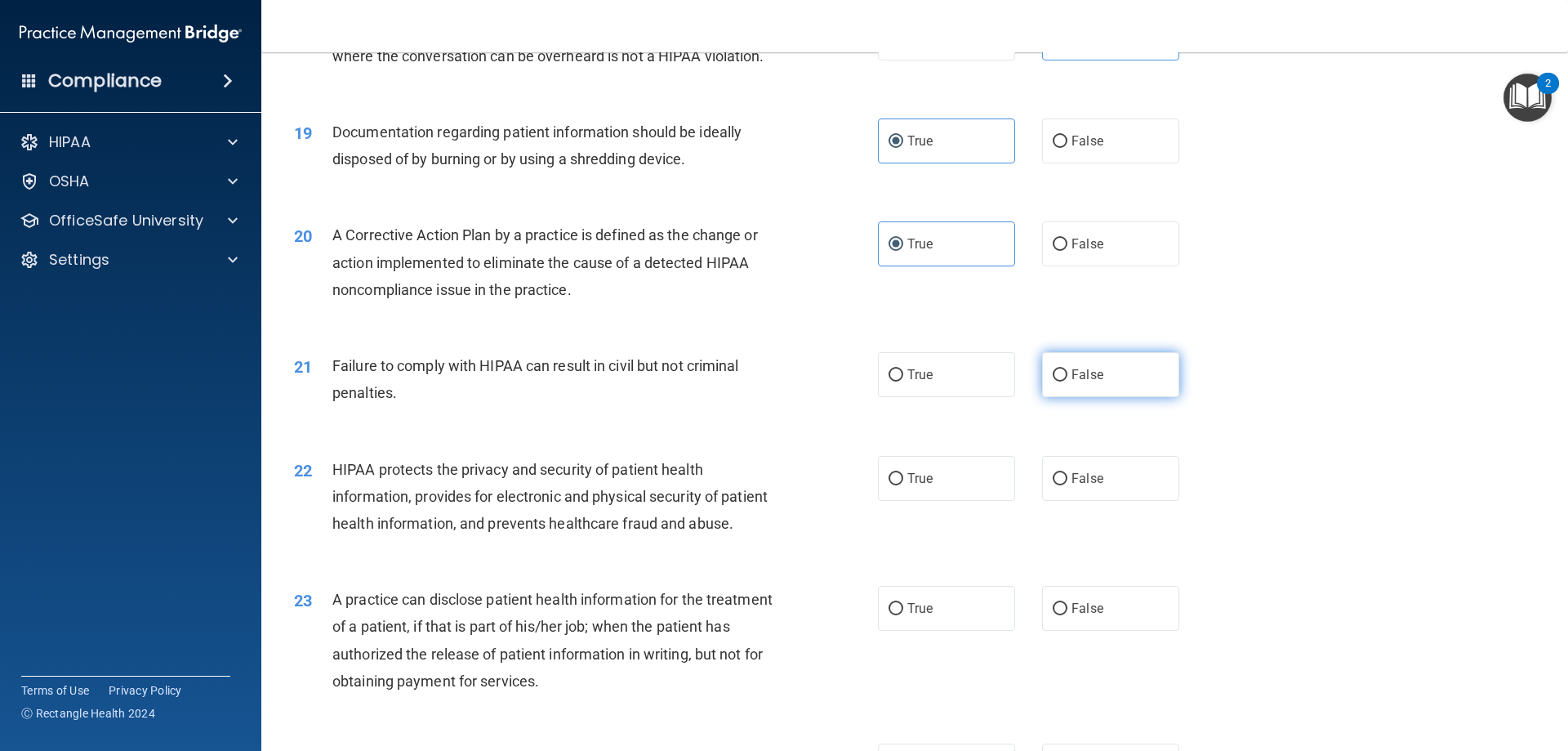
click at [1063, 397] on label "False" at bounding box center [1110, 375] width 137 height 45
click at [1063, 381] on input "False" at bounding box center [1060, 375] width 15 height 12
radio input "true"
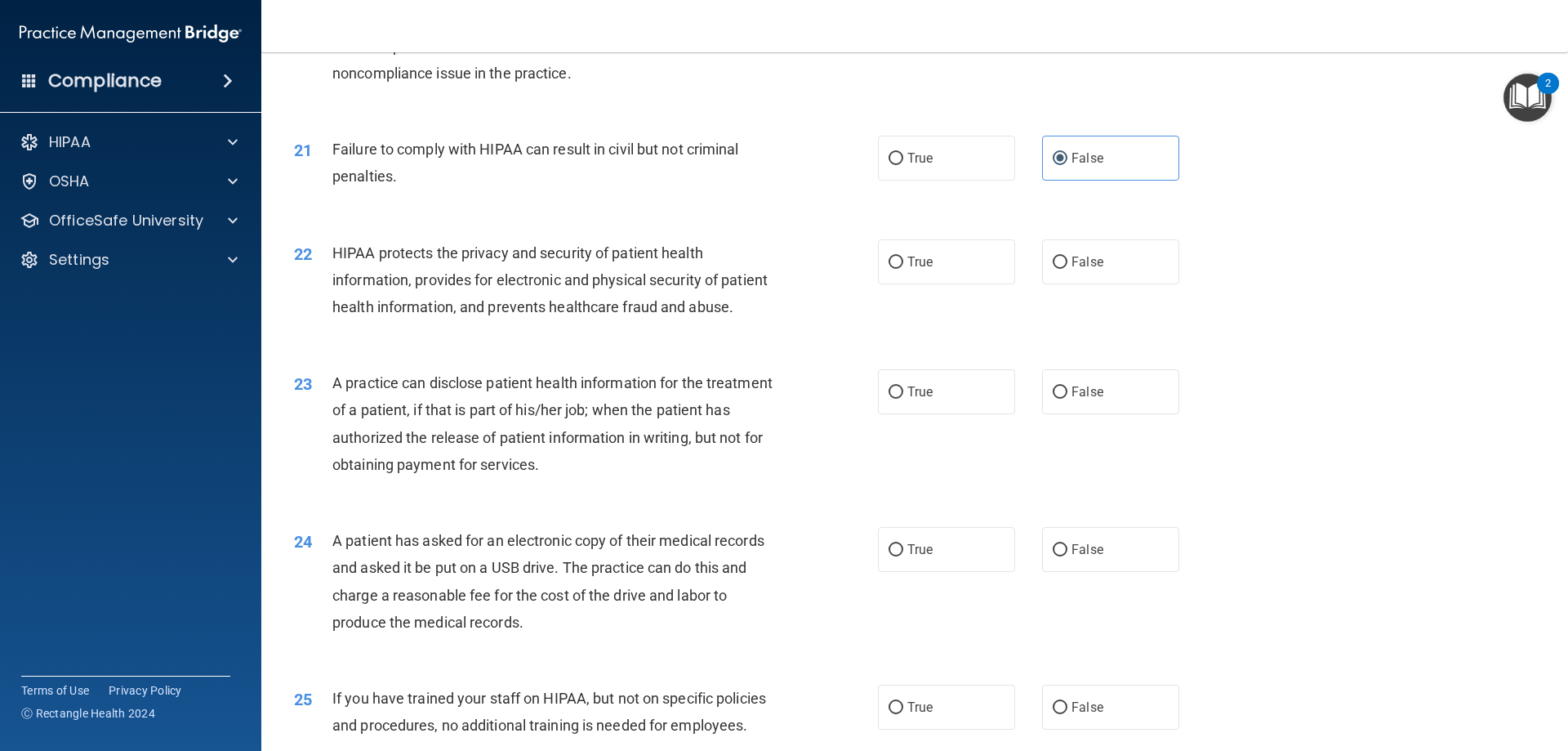
scroll to position [2369, 0]
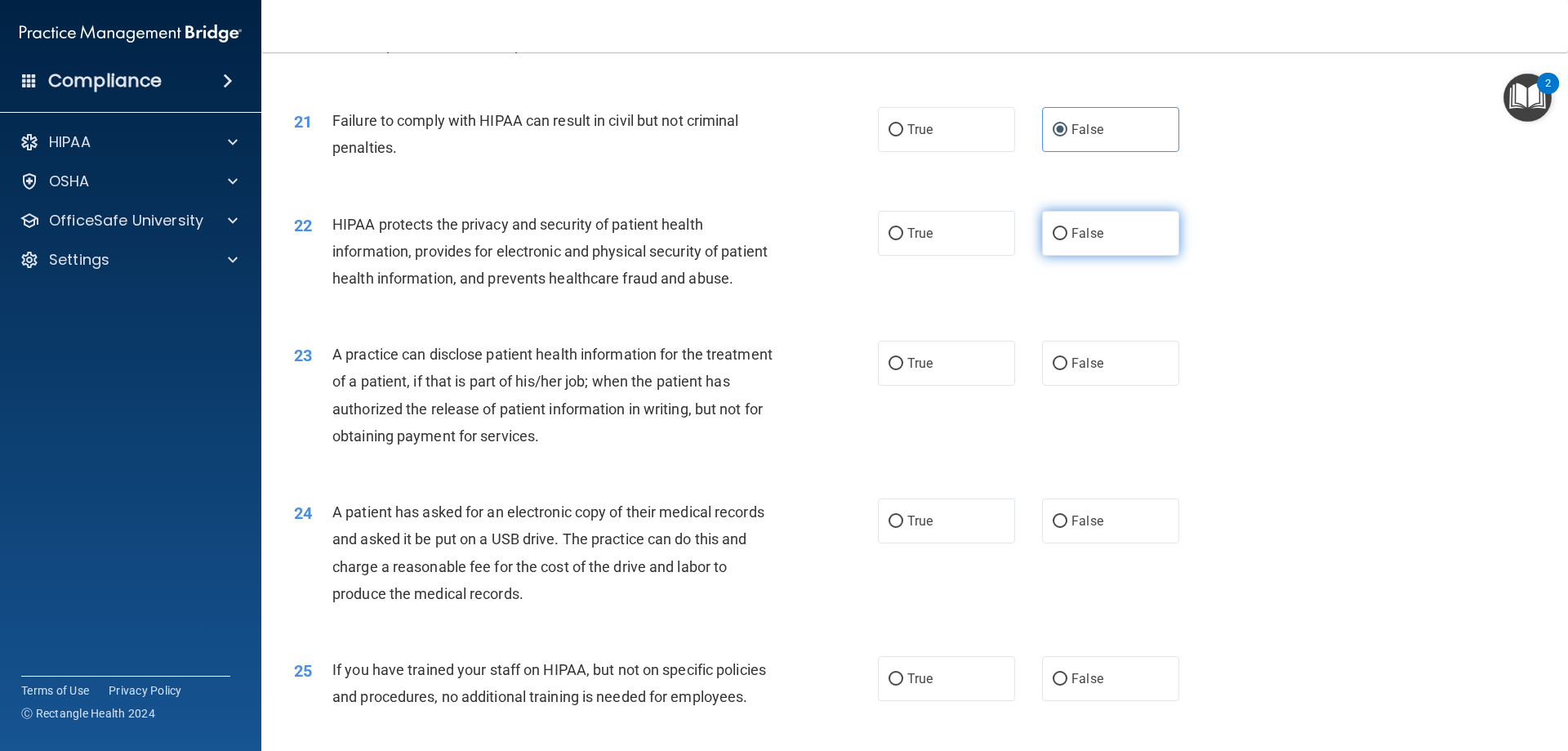
click at [1088, 241] on span "False" at bounding box center [1087, 233] width 32 height 16
click at [1067, 240] on input "False" at bounding box center [1060, 234] width 15 height 12
radio input "true"
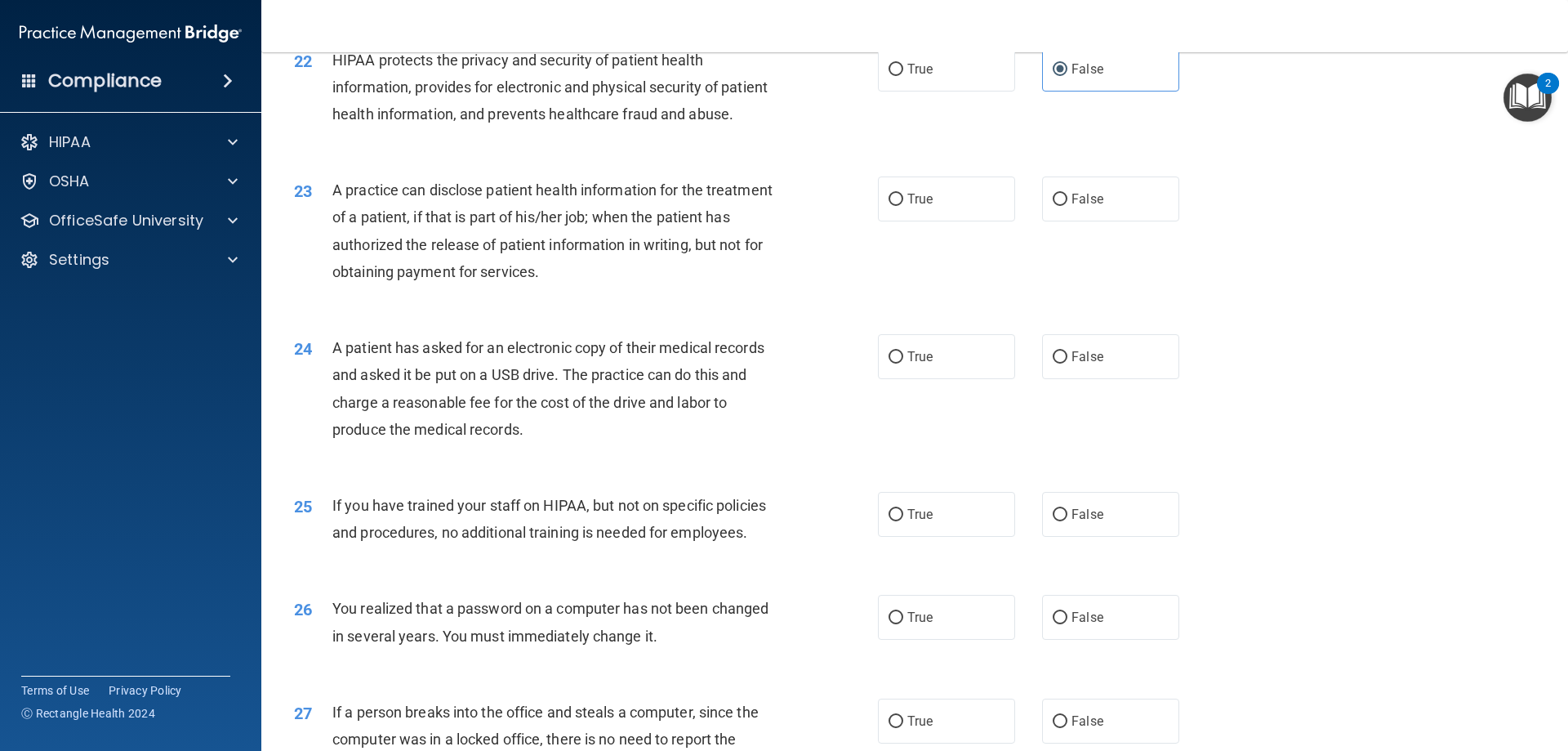
scroll to position [2614, 0]
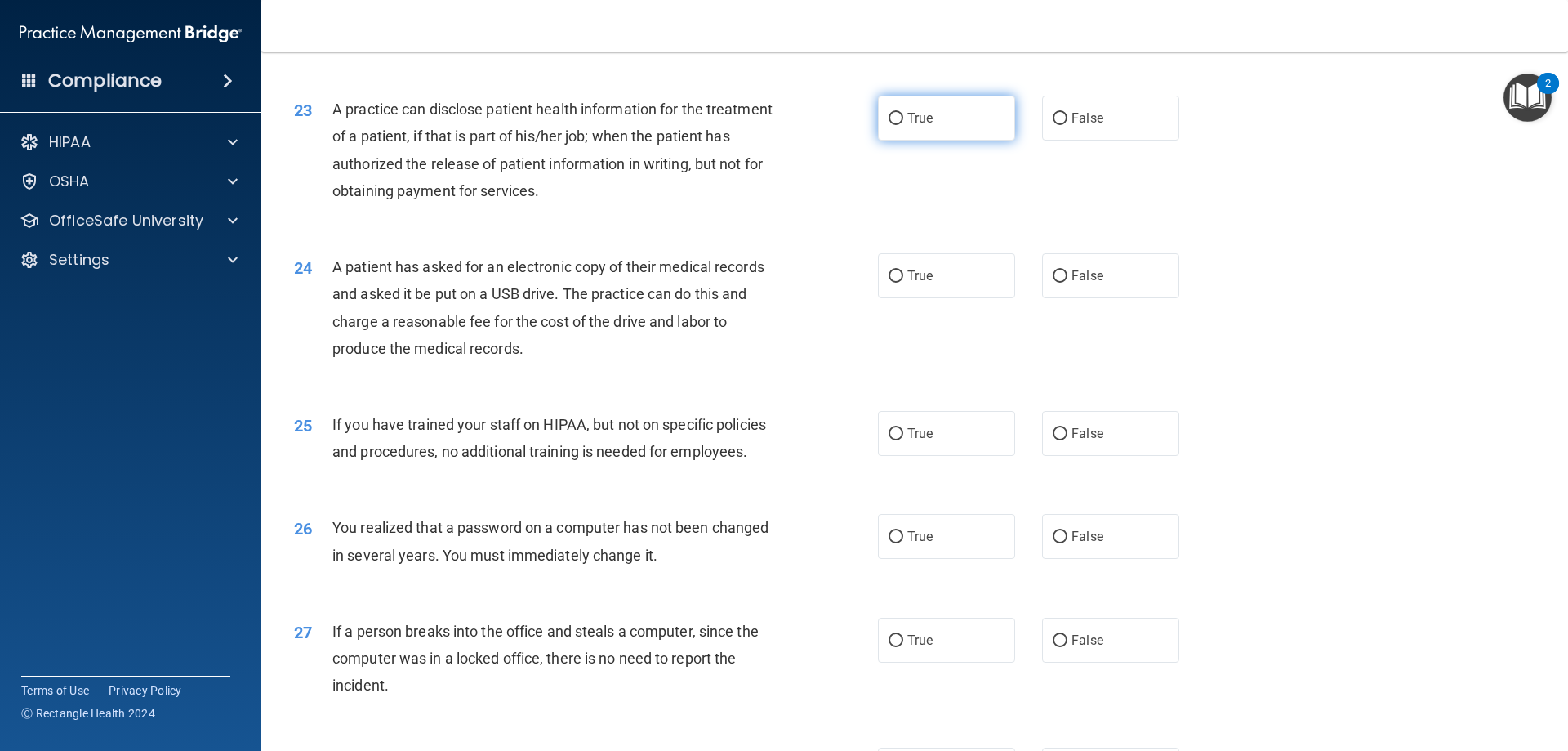
click at [953, 140] on label "True" at bounding box center [946, 118] width 137 height 45
click at [903, 125] on input "True" at bounding box center [896, 119] width 15 height 12
radio input "true"
click at [893, 283] on input "True" at bounding box center [896, 276] width 15 height 12
radio input "true"
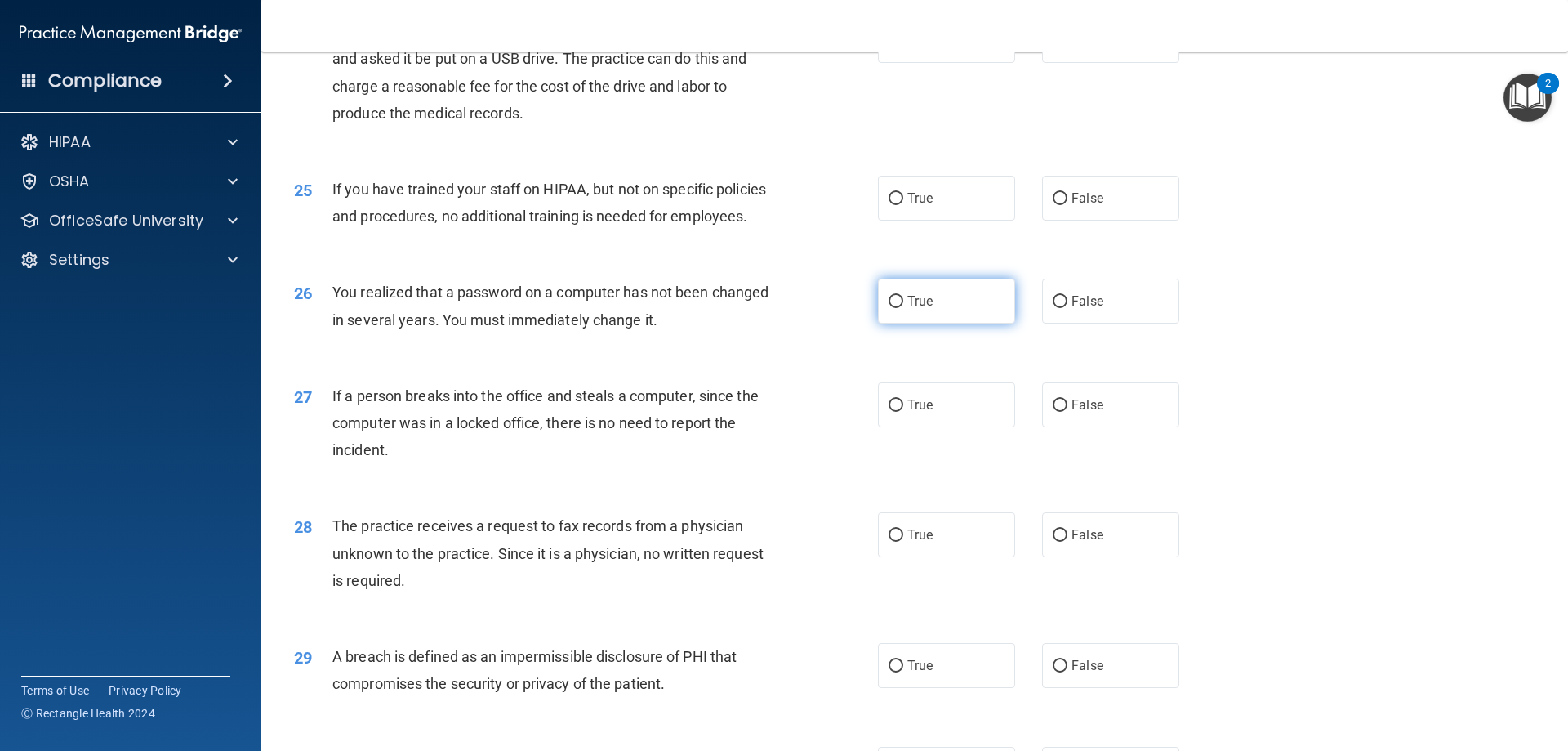
scroll to position [2859, 0]
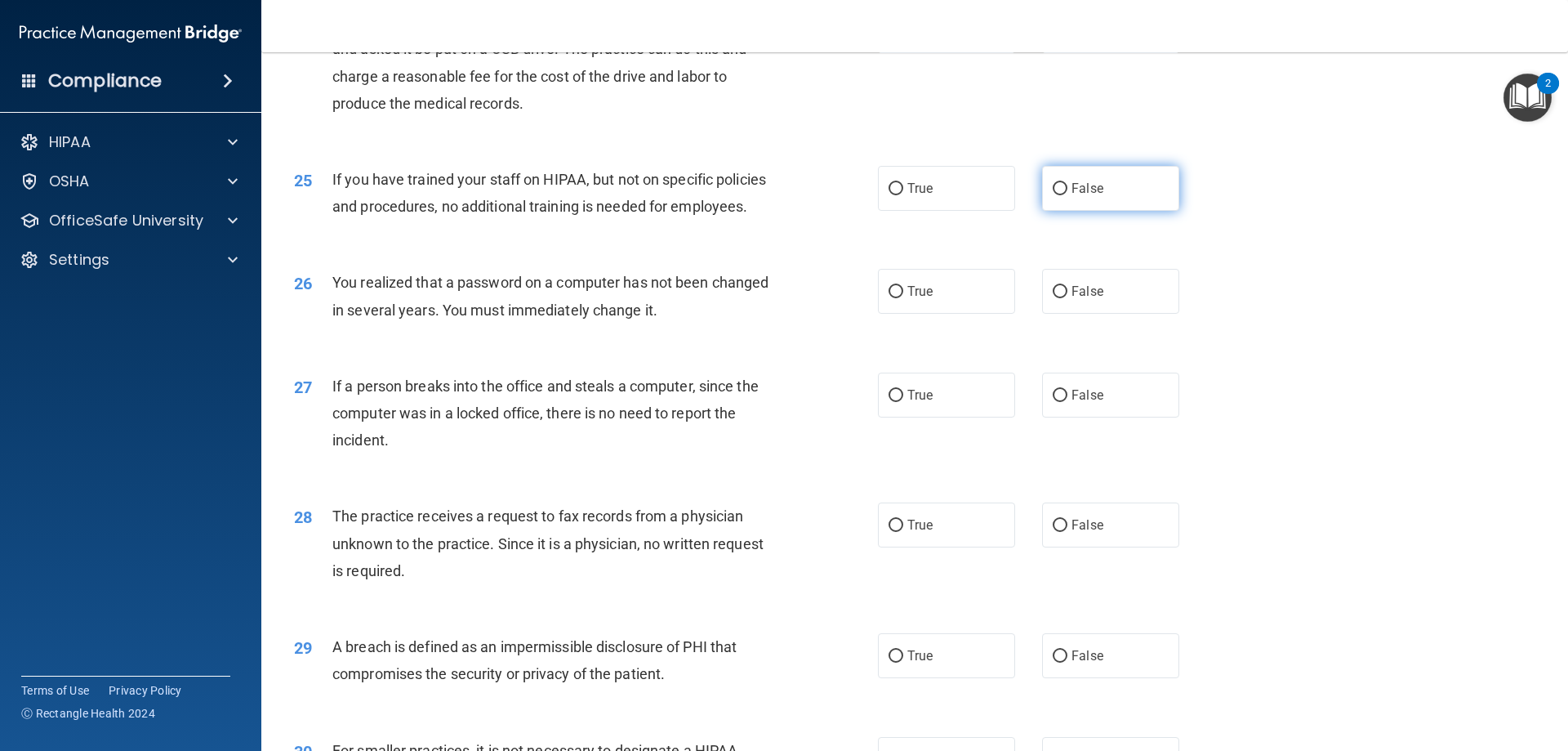
click at [1078, 196] on span "False" at bounding box center [1087, 188] width 32 height 16
click at [1067, 195] on input "False" at bounding box center [1060, 189] width 15 height 12
radio input "true"
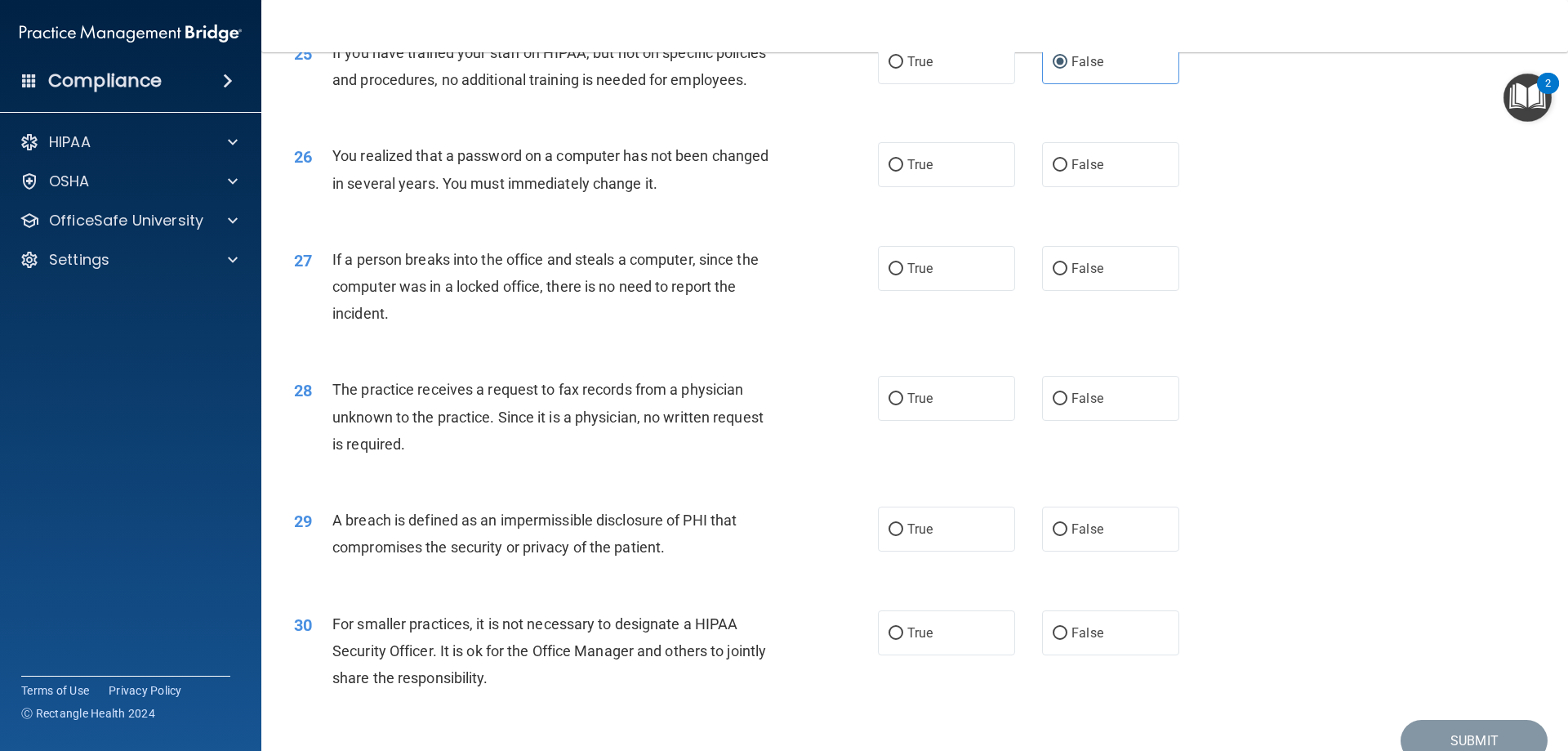
scroll to position [3023, 0]
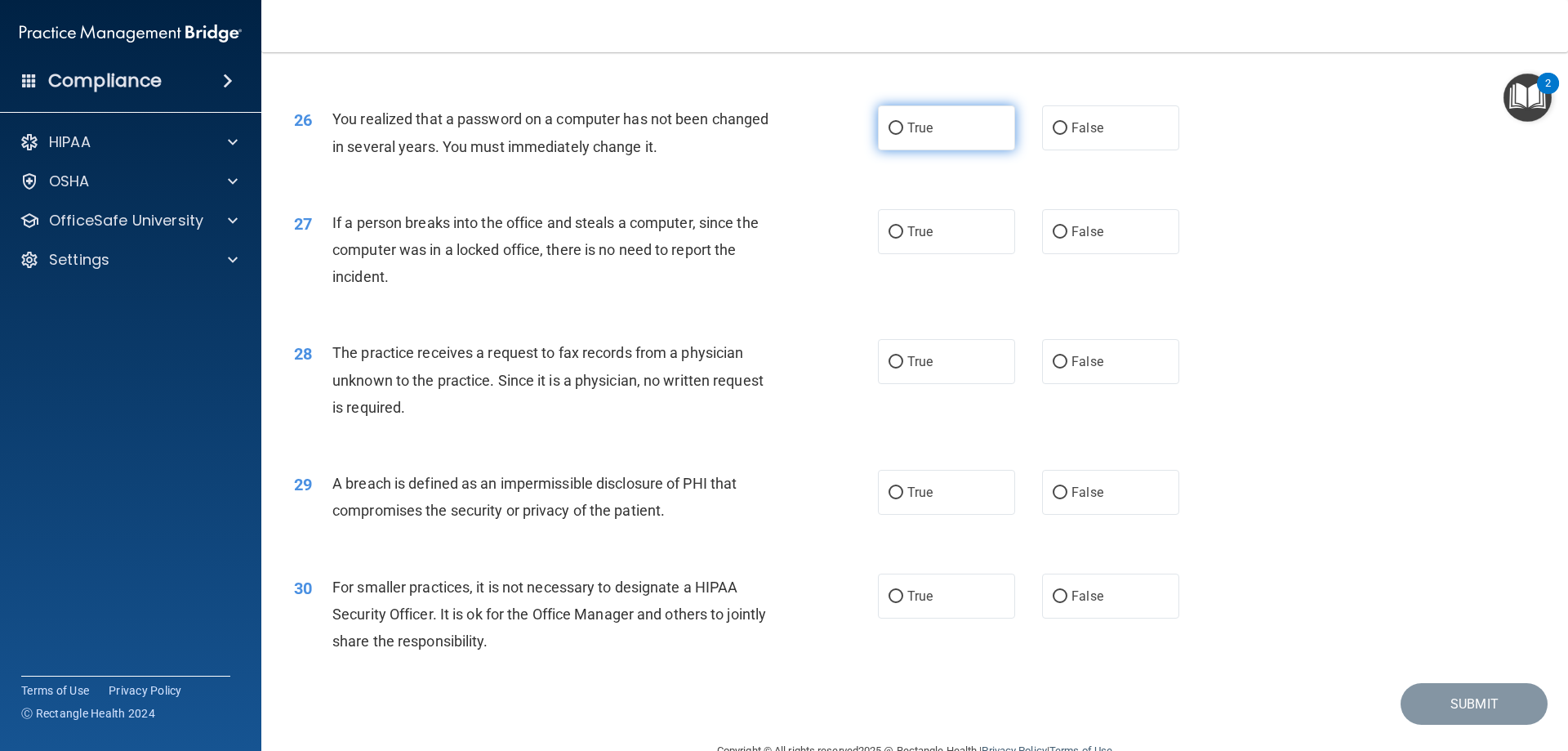
click at [957, 150] on label "True" at bounding box center [946, 128] width 137 height 45
click at [903, 135] on input "True" at bounding box center [896, 128] width 15 height 12
radio input "true"
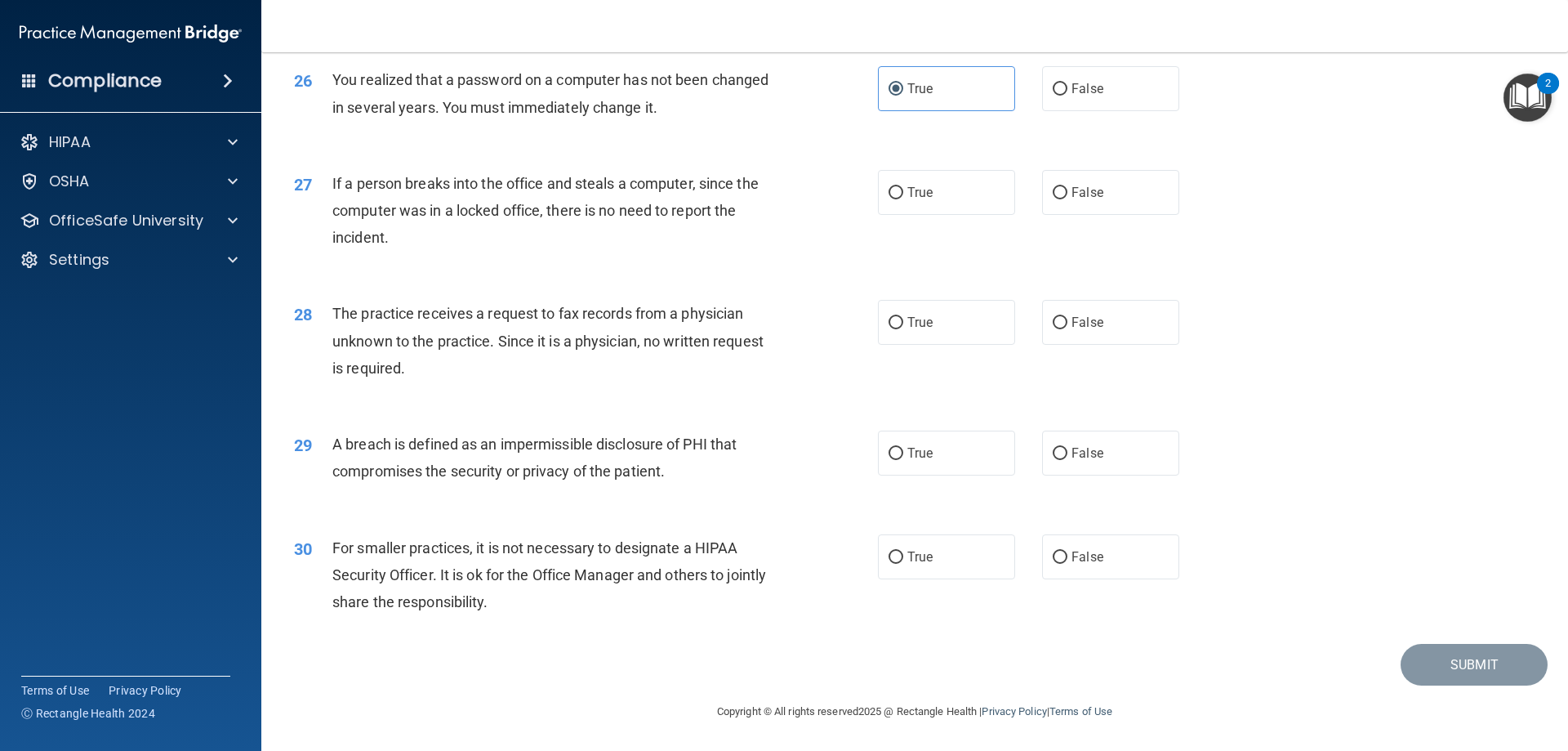
scroll to position [3115, 0]
click at [1062, 197] on label "False" at bounding box center [1110, 192] width 137 height 45
click at [1062, 197] on input "False" at bounding box center [1060, 192] width 15 height 12
radio input "true"
click at [1071, 317] on span "False" at bounding box center [1087, 322] width 32 height 16
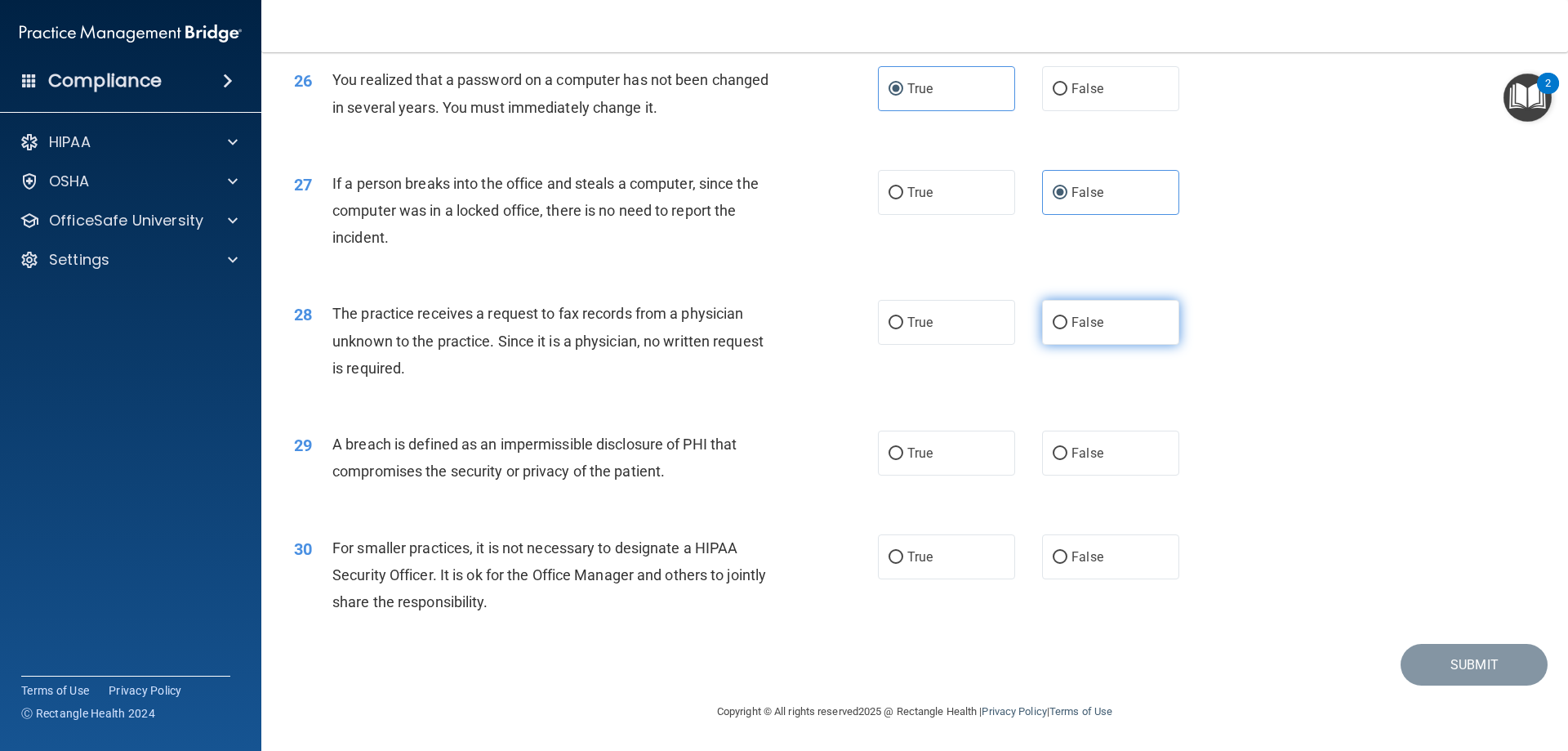
click at [1067, 317] on input "False" at bounding box center [1060, 322] width 15 height 12
radio input "true"
click at [935, 451] on label "True" at bounding box center [946, 453] width 137 height 45
click at [903, 451] on input "True" at bounding box center [896, 453] width 15 height 12
radio input "true"
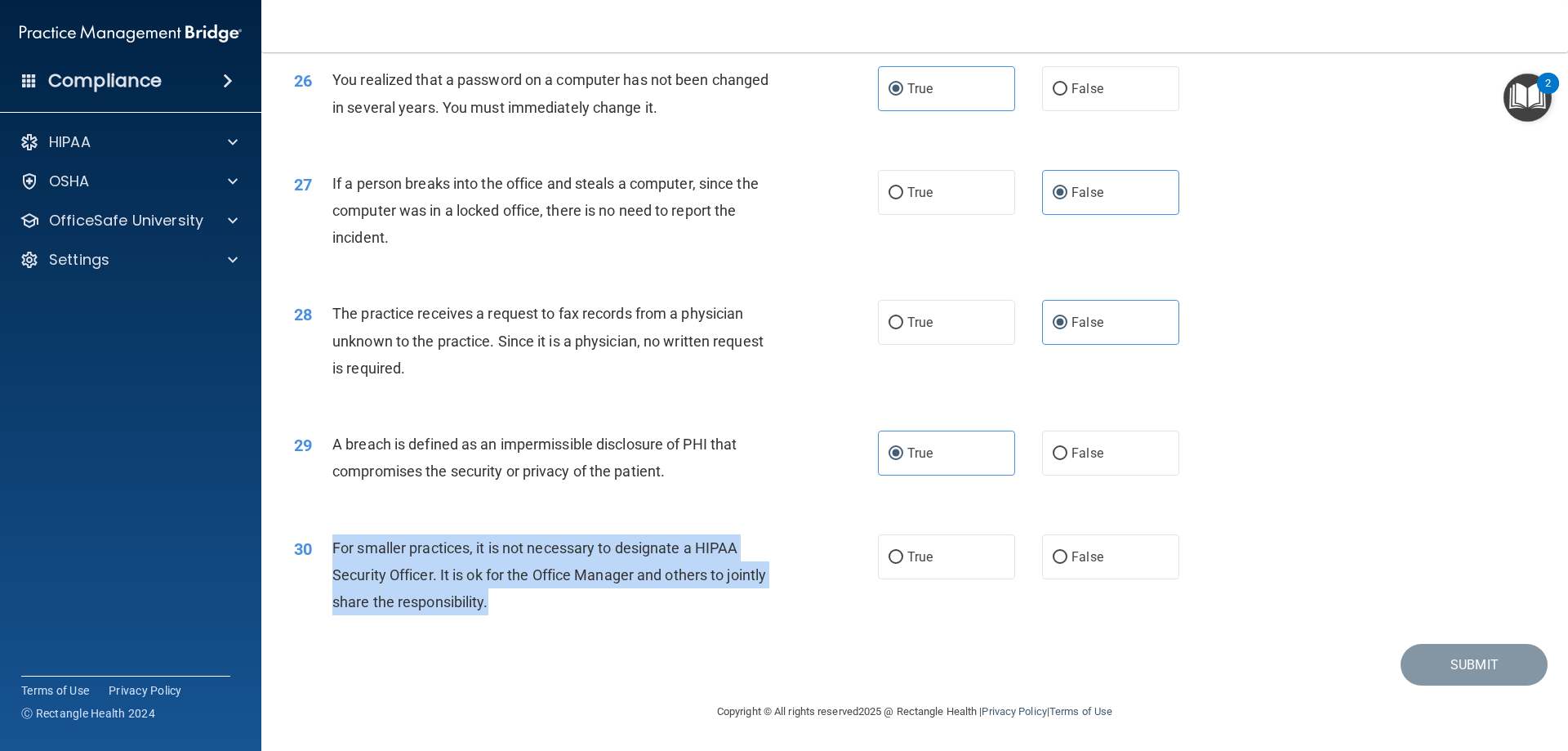
drag, startPoint x: 329, startPoint y: 546, endPoint x: 538, endPoint y: 602, distance: 216.4
click at [538, 602] on div "30 For smaller practices, it is not necessary to designate a HIPAA Security Off…" at bounding box center [586, 579] width 633 height 90
copy div "For smaller practices, it is not necessary to designate a HIPAA Security Office…"
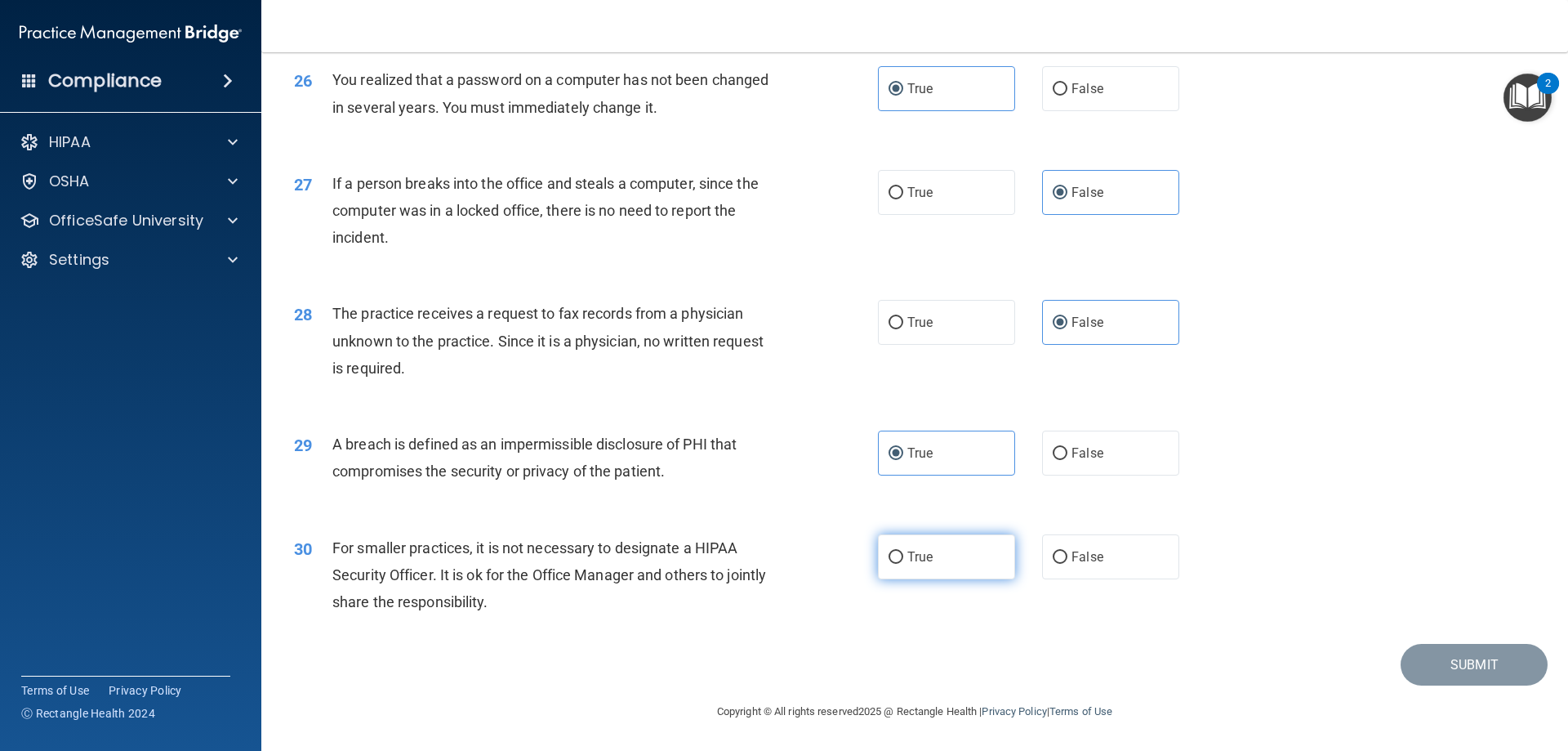
click at [939, 551] on label "True" at bounding box center [946, 557] width 137 height 45
click at [903, 551] on input "True" at bounding box center [896, 557] width 15 height 12
radio input "true"
click at [1026, 555] on div "True False" at bounding box center [1042, 557] width 329 height 45
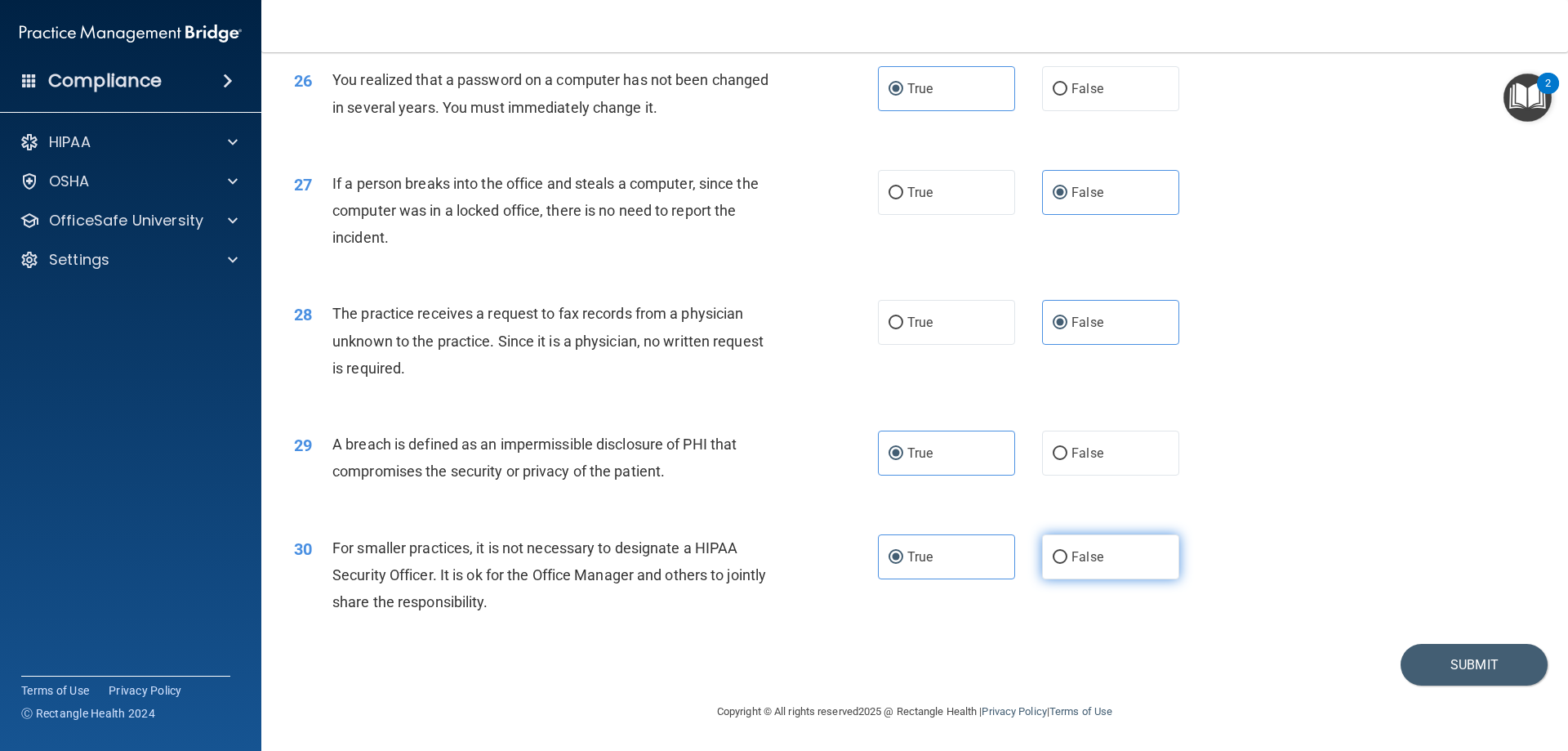
click at [1062, 555] on label "False" at bounding box center [1110, 557] width 137 height 45
click at [1062, 555] on input "False" at bounding box center [1060, 557] width 15 height 12
radio input "true"
radio input "false"
click at [1473, 667] on button "Submit" at bounding box center [1474, 664] width 147 height 42
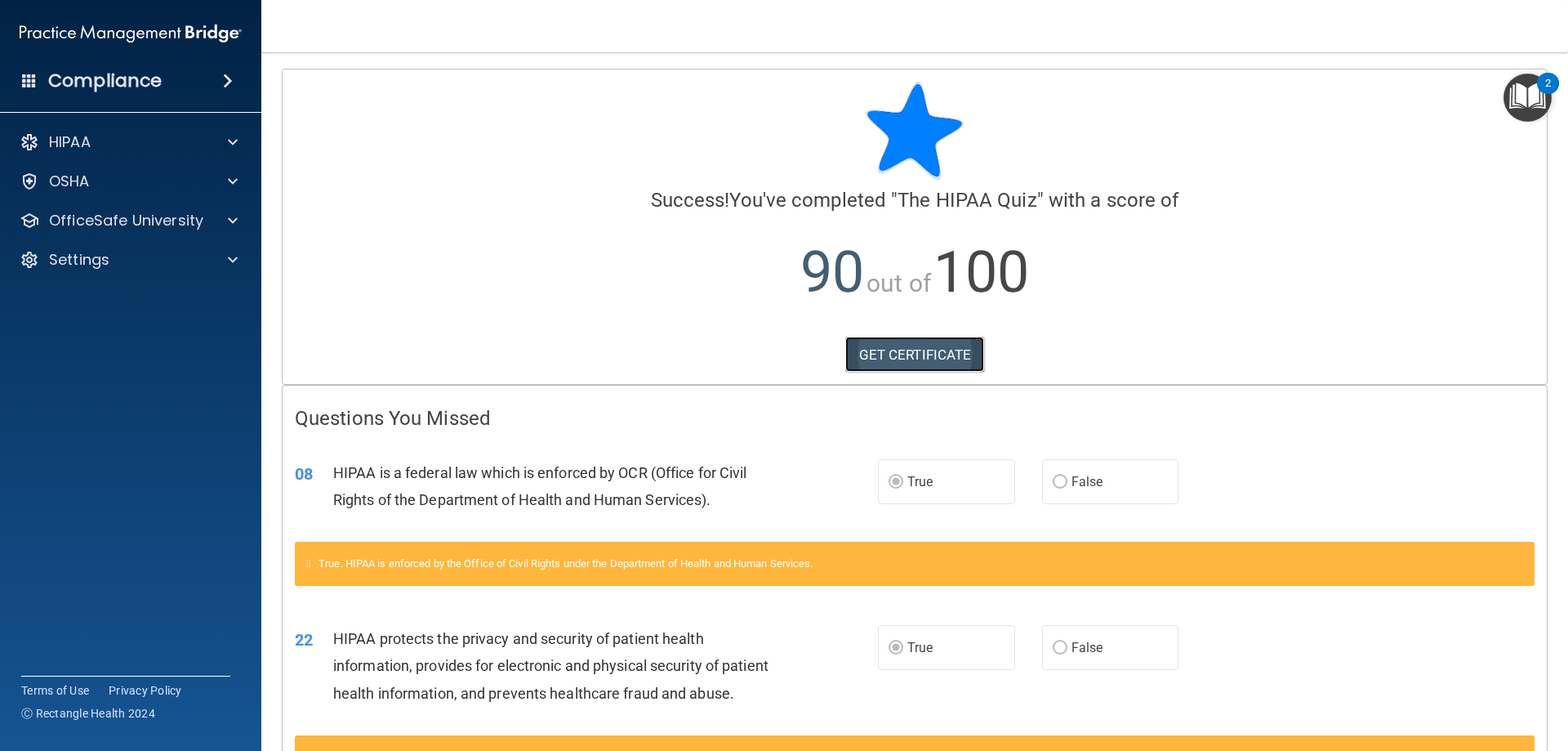
click at [902, 350] on link "GET CERTIFICATE" at bounding box center [915, 354] width 140 height 35
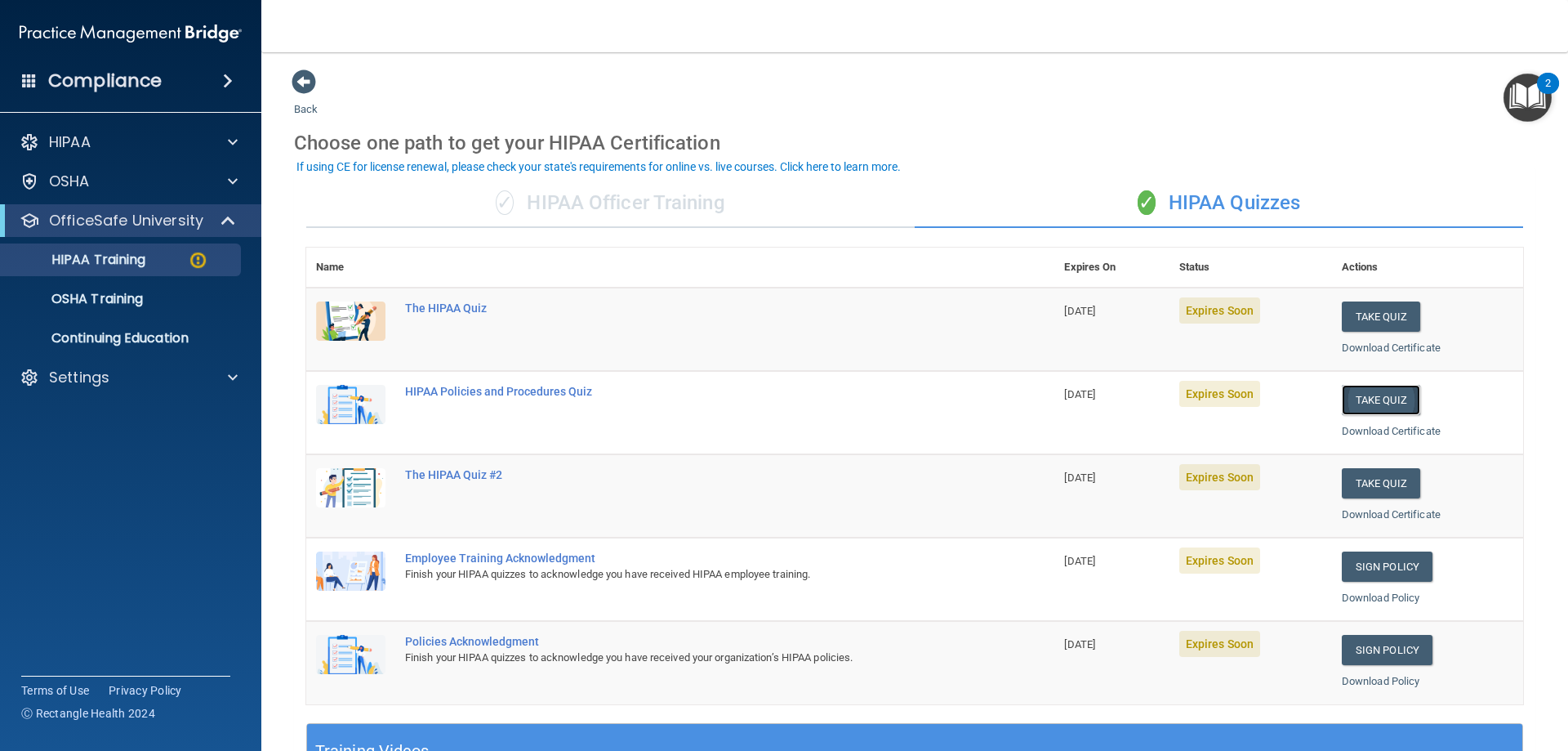
click at [1360, 395] on button "Take Quiz" at bounding box center [1381, 400] width 78 height 30
